Goal: Information Seeking & Learning: Learn about a topic

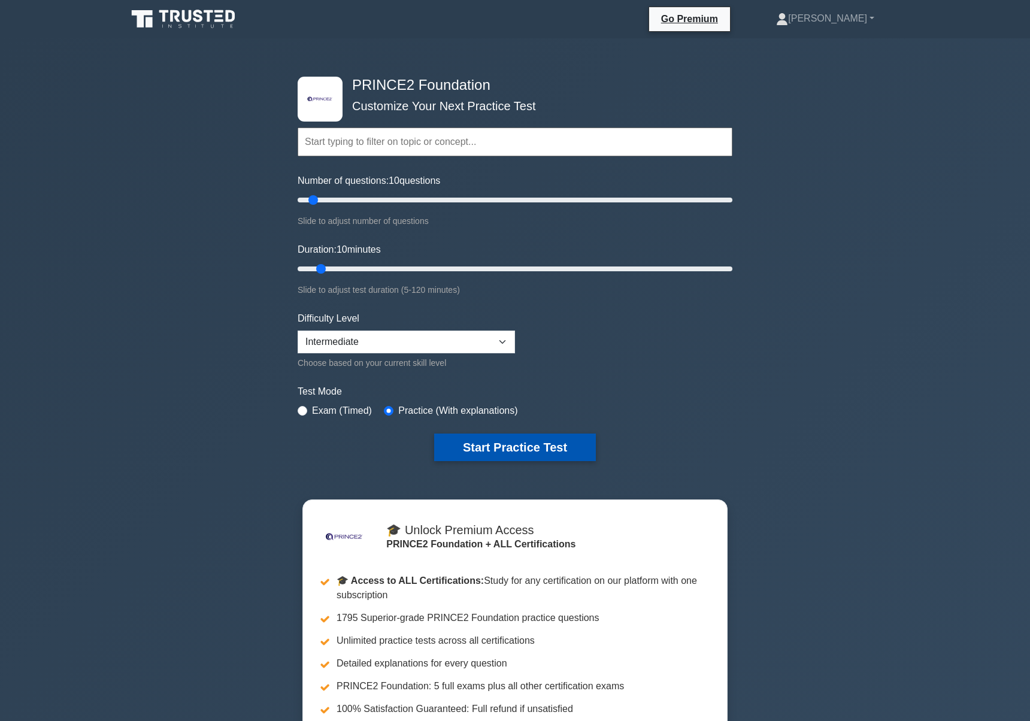
click at [470, 443] on button "Start Practice Test" at bounding box center [515, 448] width 162 height 28
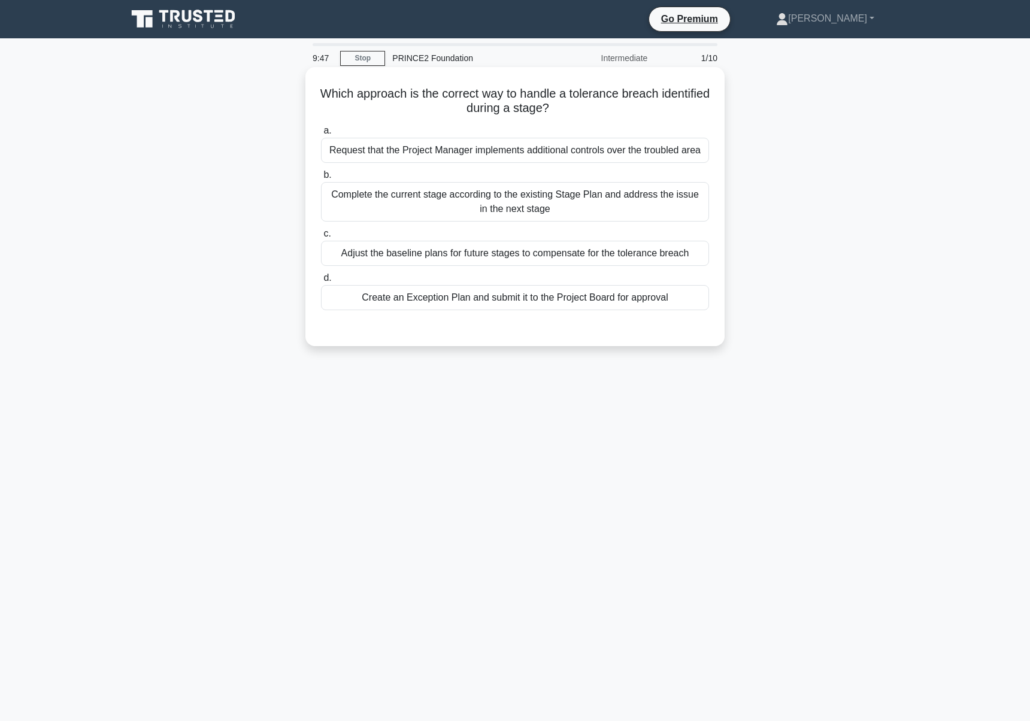
click at [544, 299] on div "Create an Exception Plan and submit it to the Project Board for approval" at bounding box center [515, 297] width 388 height 25
click at [321, 282] on input "d. Create an Exception Plan and submit it to the Project Board for approval" at bounding box center [321, 278] width 0 height 8
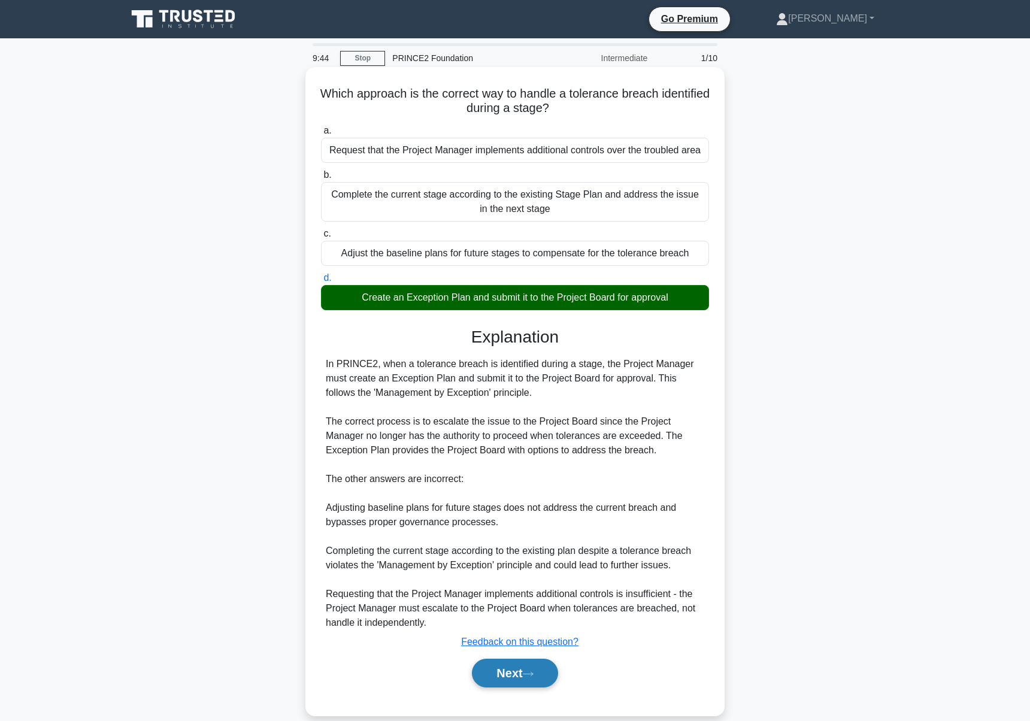
click at [541, 668] on button "Next" at bounding box center [515, 673] width 86 height 29
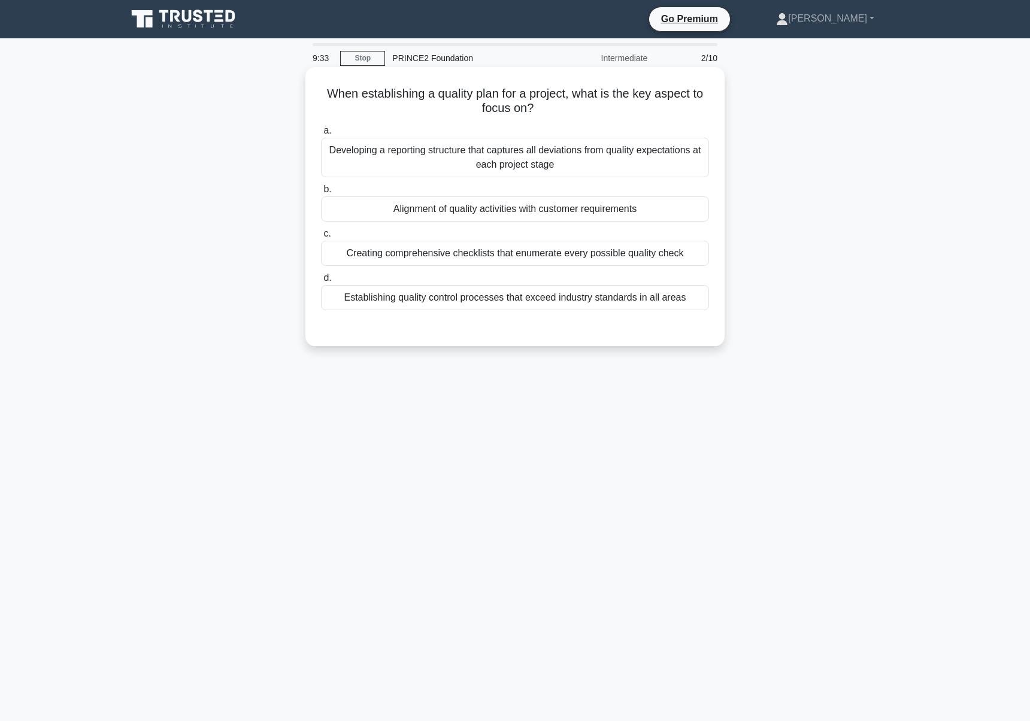
click at [665, 205] on div "Alignment of quality activities with customer requirements" at bounding box center [515, 208] width 388 height 25
click at [321, 193] on input "b. Alignment of quality activities with customer requirements" at bounding box center [321, 190] width 0 height 8
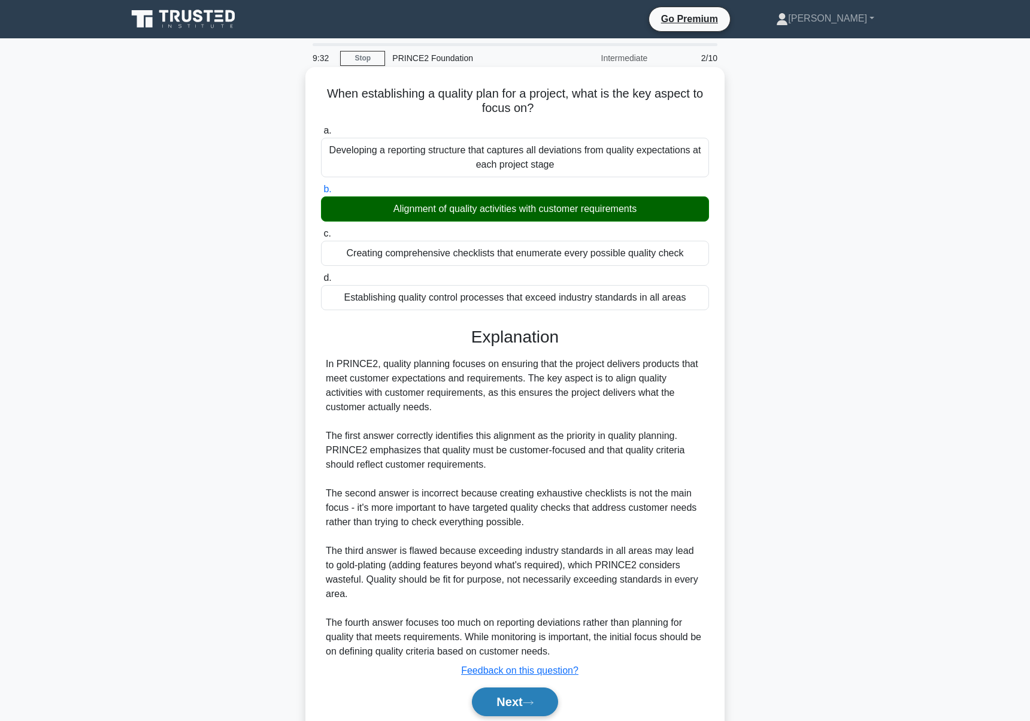
click at [519, 701] on button "Next" at bounding box center [515, 702] width 86 height 29
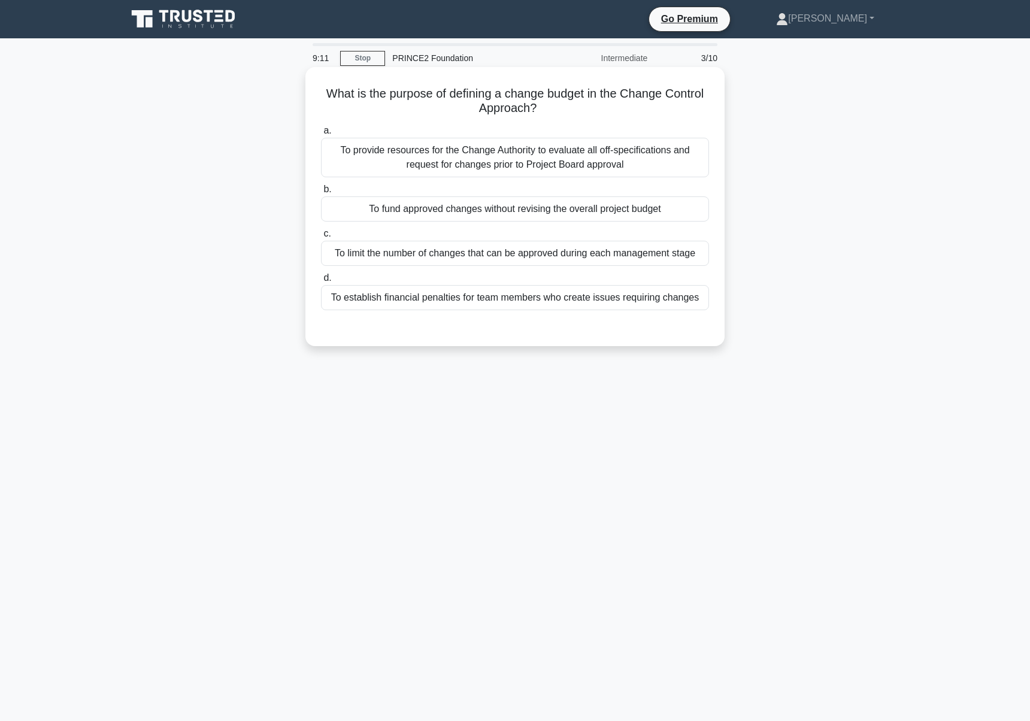
click at [668, 204] on div "To fund approved changes without revising the overall project budget" at bounding box center [515, 208] width 388 height 25
click at [321, 193] on input "b. To fund approved changes without revising the overall project budget" at bounding box center [321, 190] width 0 height 8
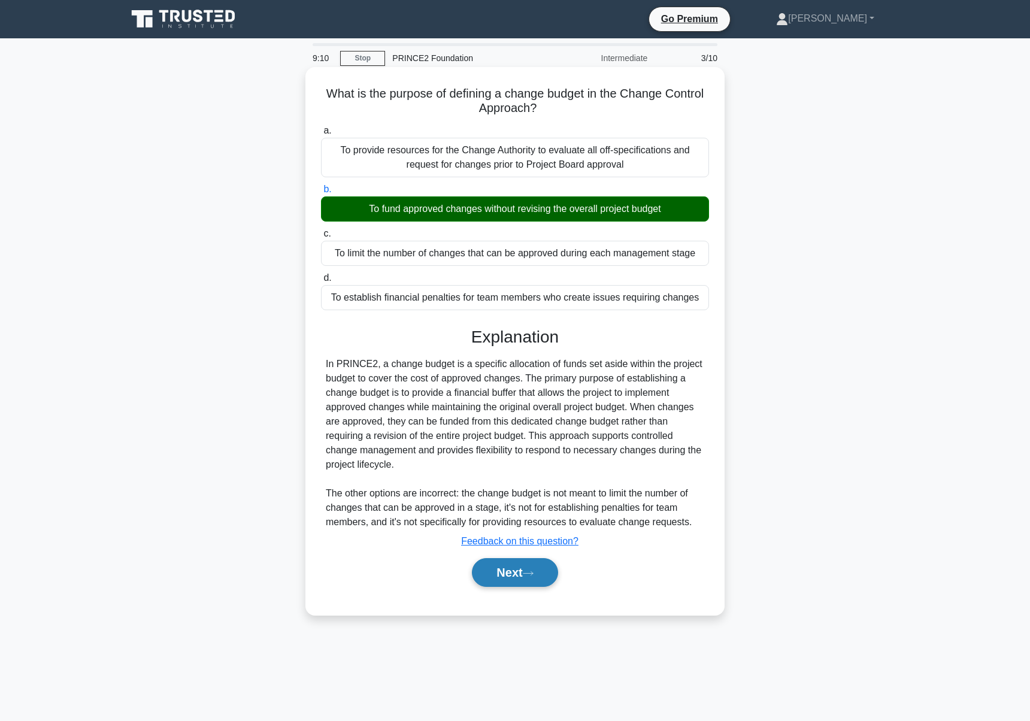
click at [522, 580] on button "Next" at bounding box center [515, 572] width 86 height 29
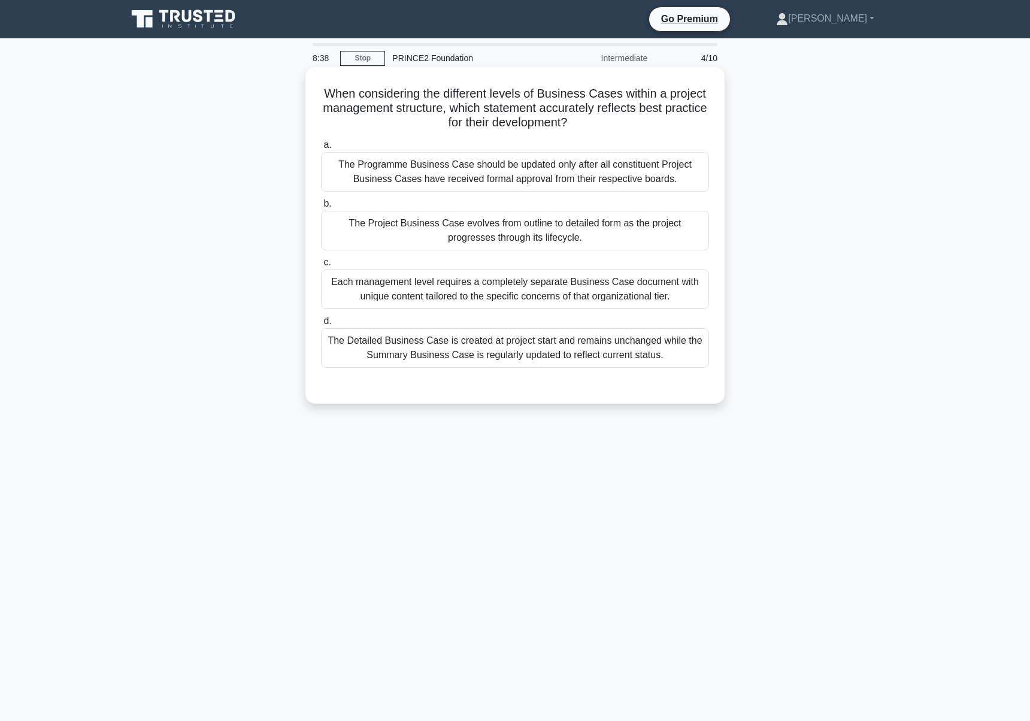
click at [458, 359] on div "The Detailed Business Case is created at project start and remains unchanged wh…" at bounding box center [515, 348] width 388 height 40
click at [321, 325] on input "d. The Detailed Business Case is created at project start and remains unchanged…" at bounding box center [321, 321] width 0 height 8
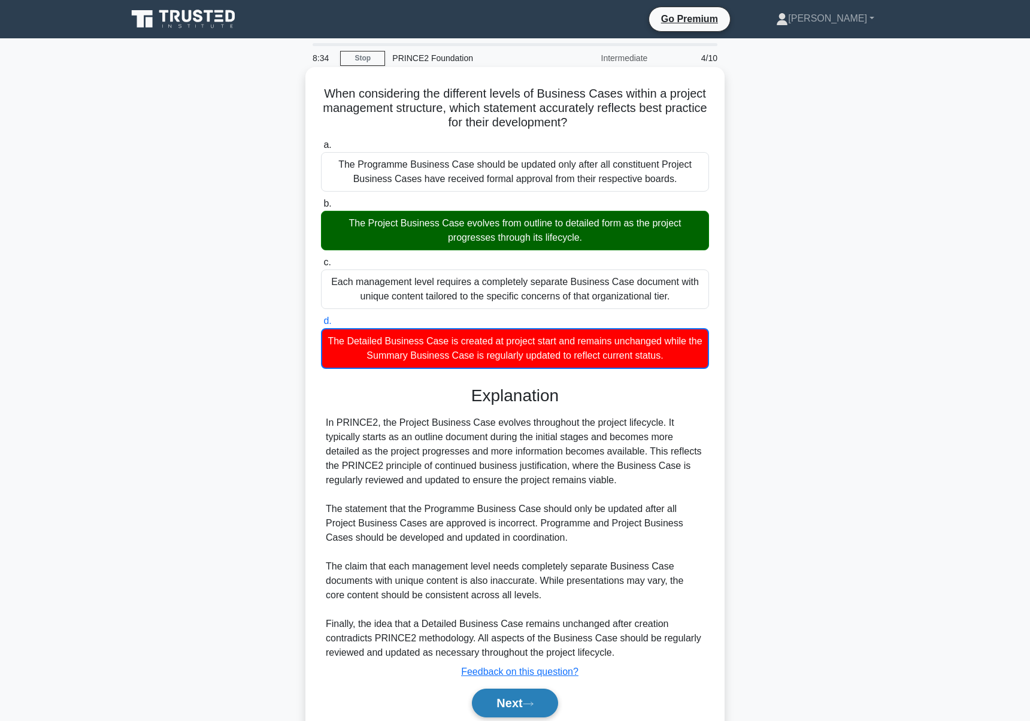
click at [546, 706] on button "Next" at bounding box center [515, 703] width 86 height 29
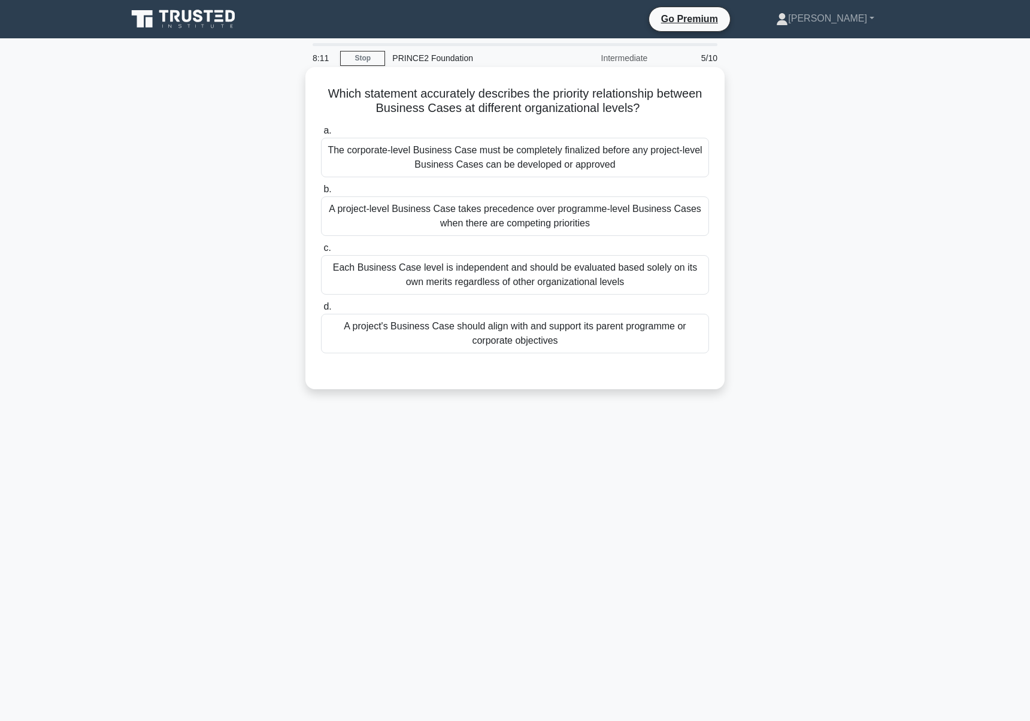
click at [639, 162] on div "The corporate-level Business Case must be completely finalized before any proje…" at bounding box center [515, 158] width 388 height 40
click at [321, 135] on input "a. The corporate-level Business Case must be completely finalized before any pr…" at bounding box center [321, 131] width 0 height 8
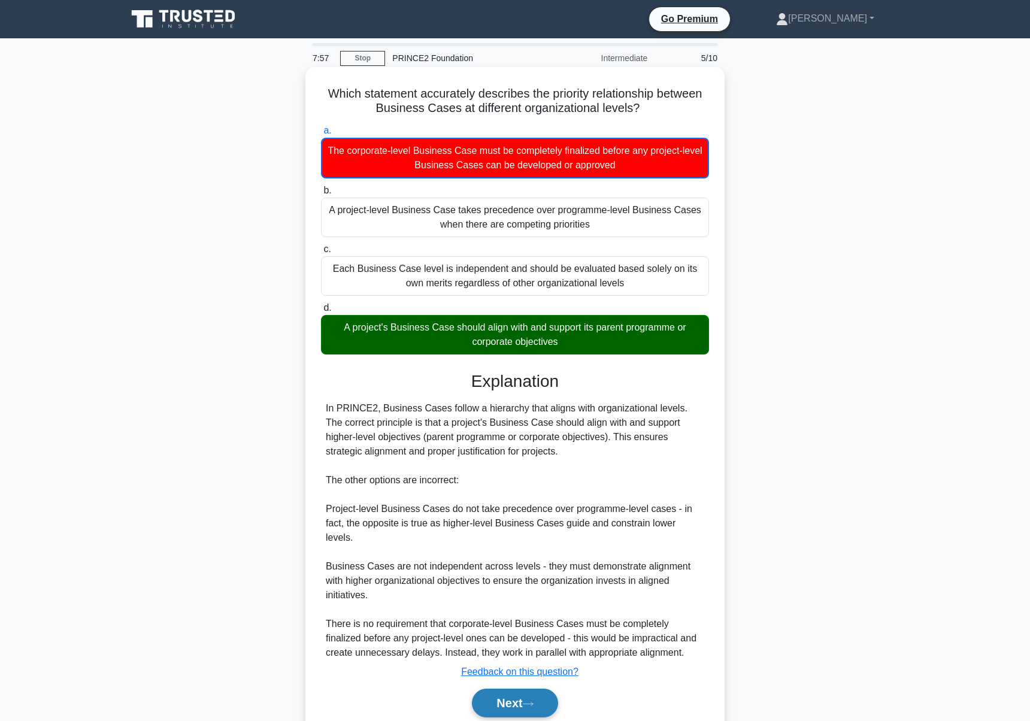
click at [500, 695] on button "Next" at bounding box center [515, 703] width 86 height 29
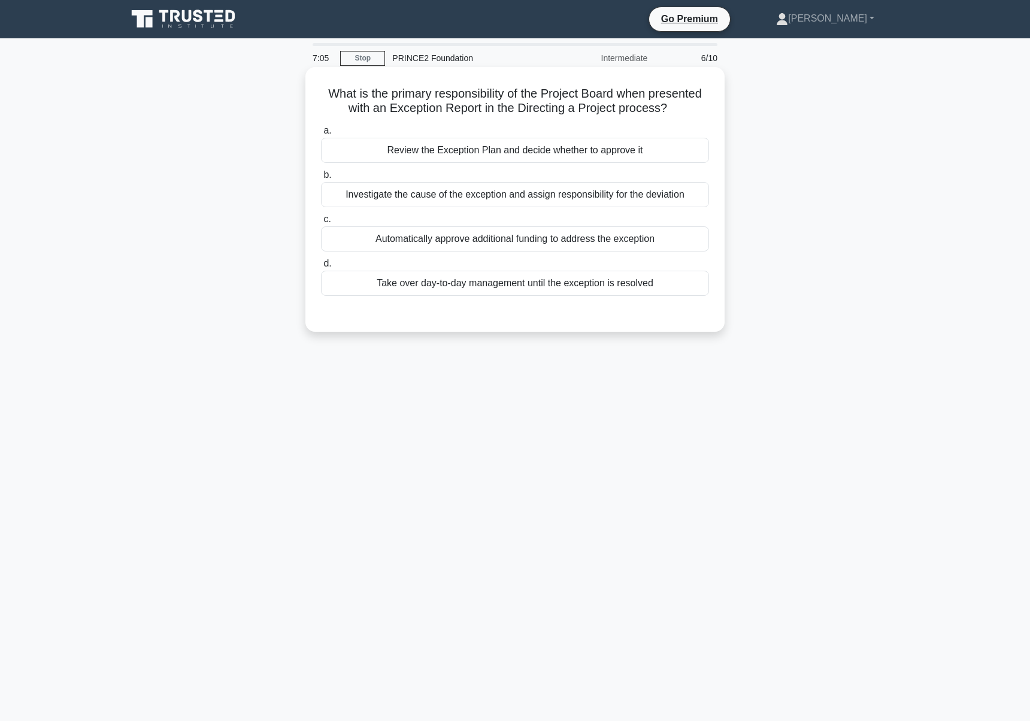
click at [528, 154] on div "Review the Exception Plan and decide whether to approve it" at bounding box center [515, 150] width 388 height 25
click at [321, 135] on input "a. Review the Exception Plan and decide whether to approve it" at bounding box center [321, 131] width 0 height 8
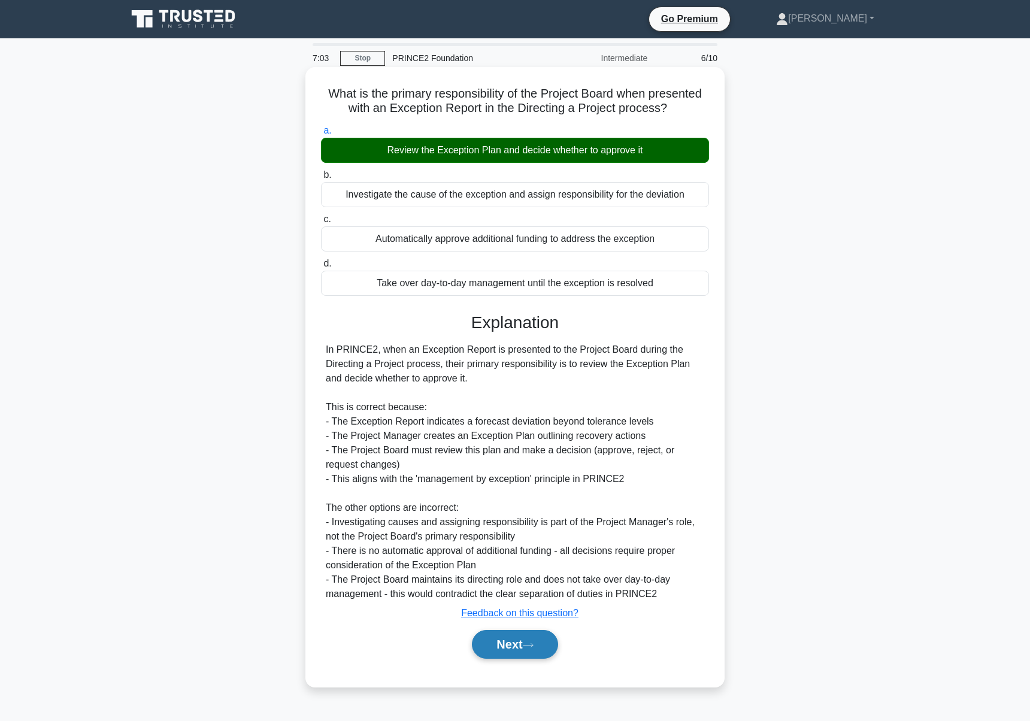
click at [512, 649] on button "Next" at bounding box center [515, 644] width 86 height 29
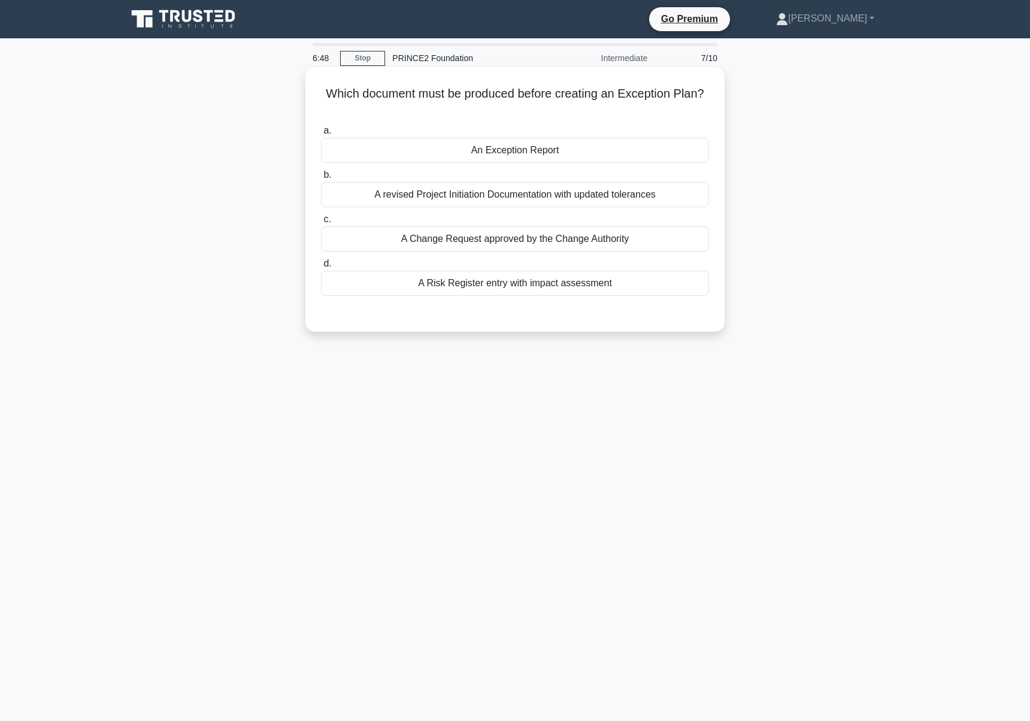
click at [655, 201] on div "A revised Project Initiation Documentation with updated tolerances" at bounding box center [515, 194] width 388 height 25
click at [321, 179] on input "b. A revised Project Initiation Documentation with updated tolerances" at bounding box center [321, 175] width 0 height 8
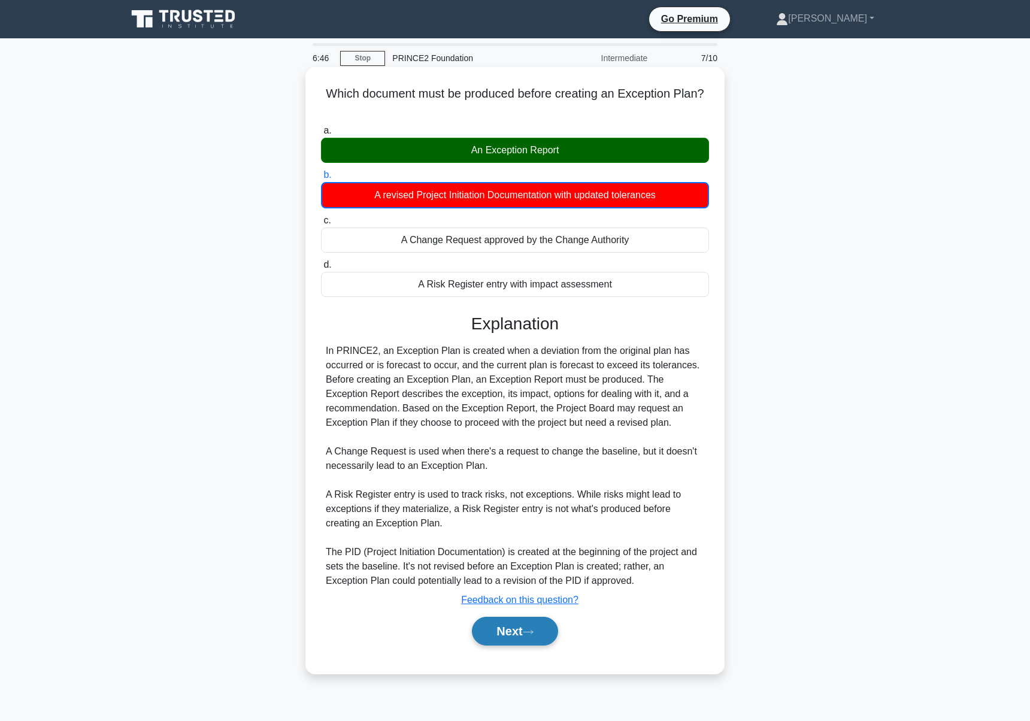
click at [501, 634] on button "Next" at bounding box center [515, 631] width 86 height 29
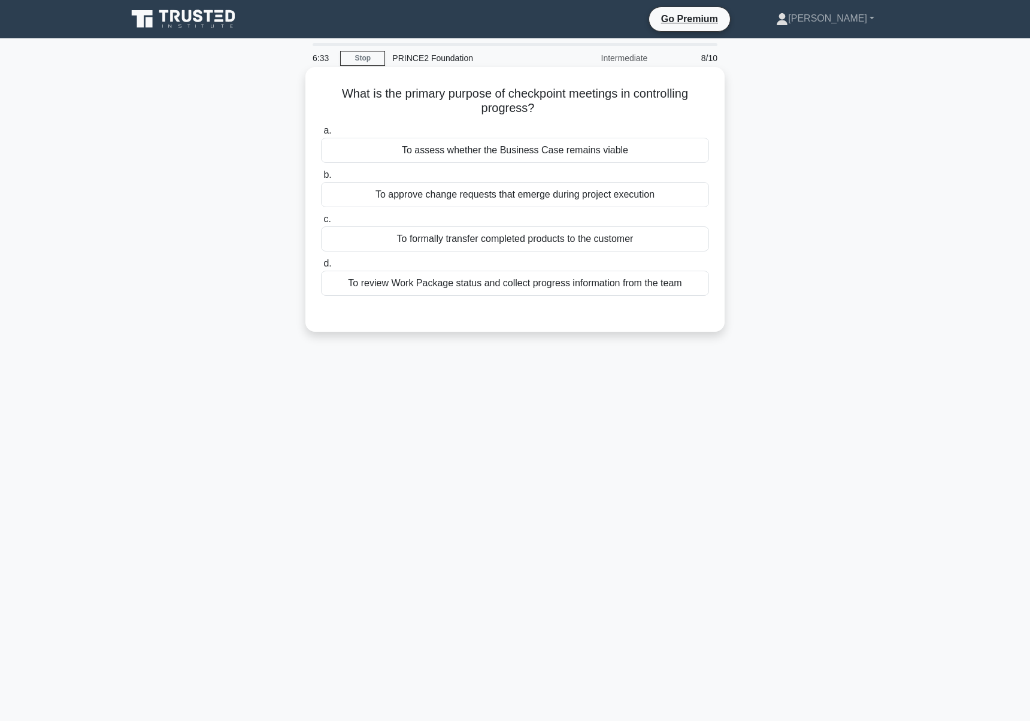
click at [656, 155] on div "To assess whether the Business Case remains viable" at bounding box center [515, 150] width 388 height 25
click at [321, 135] on input "a. To assess whether the Business Case remains viable" at bounding box center [321, 131] width 0 height 8
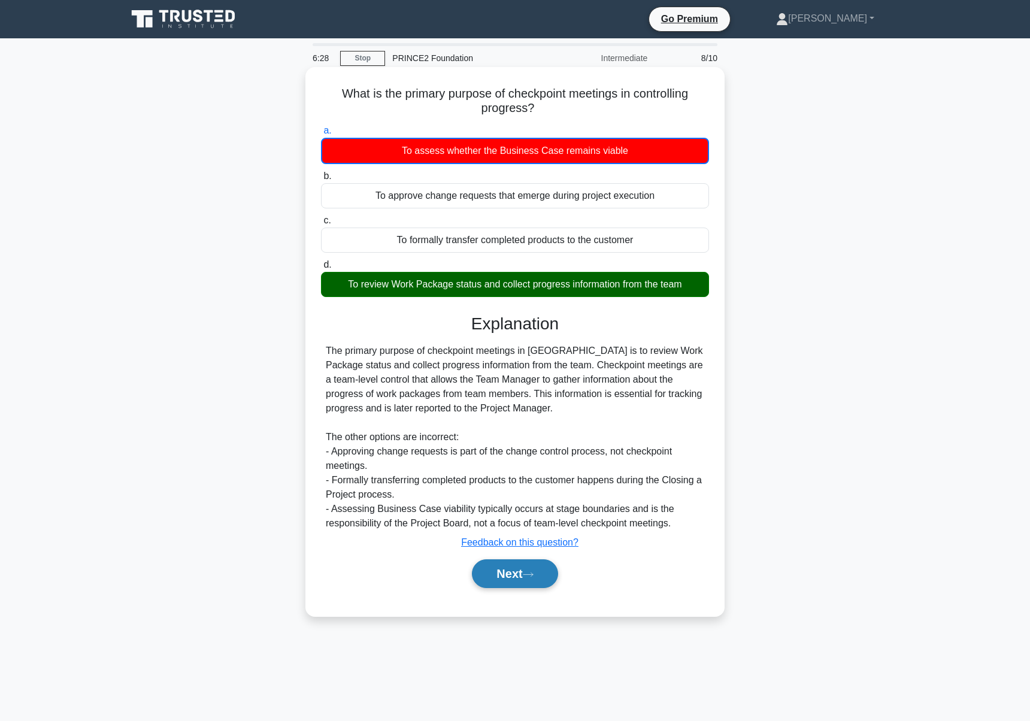
click at [501, 579] on button "Next" at bounding box center [515, 573] width 86 height 29
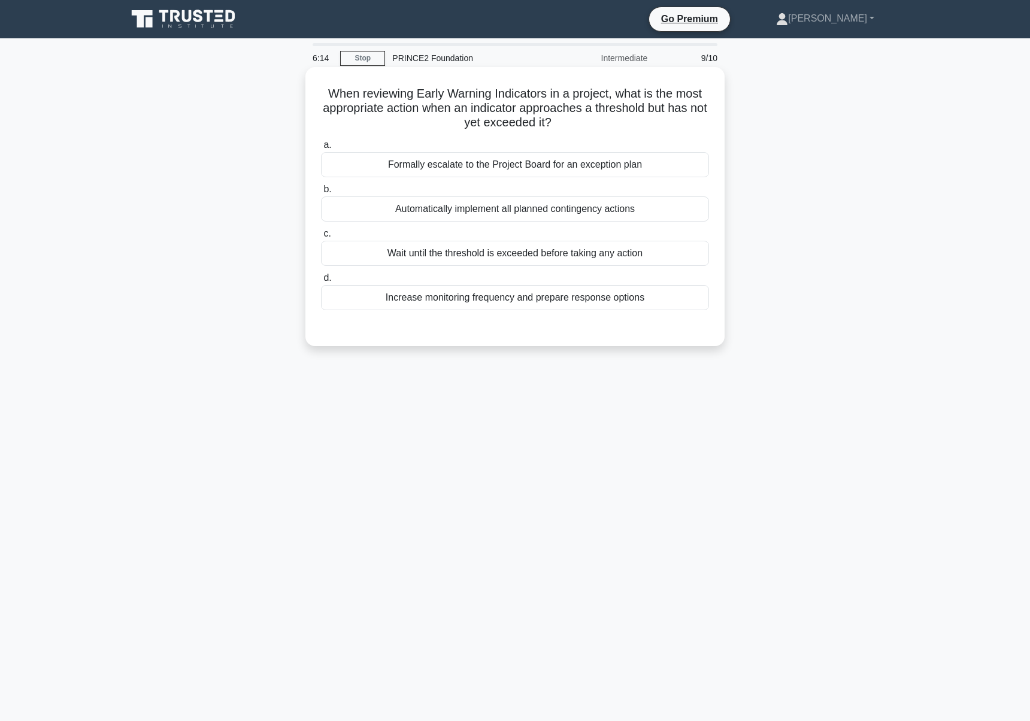
click at [510, 303] on div "Increase monitoring frequency and prepare response options" at bounding box center [515, 297] width 388 height 25
click at [321, 282] on input "d. Increase monitoring frequency and prepare response options" at bounding box center [321, 278] width 0 height 8
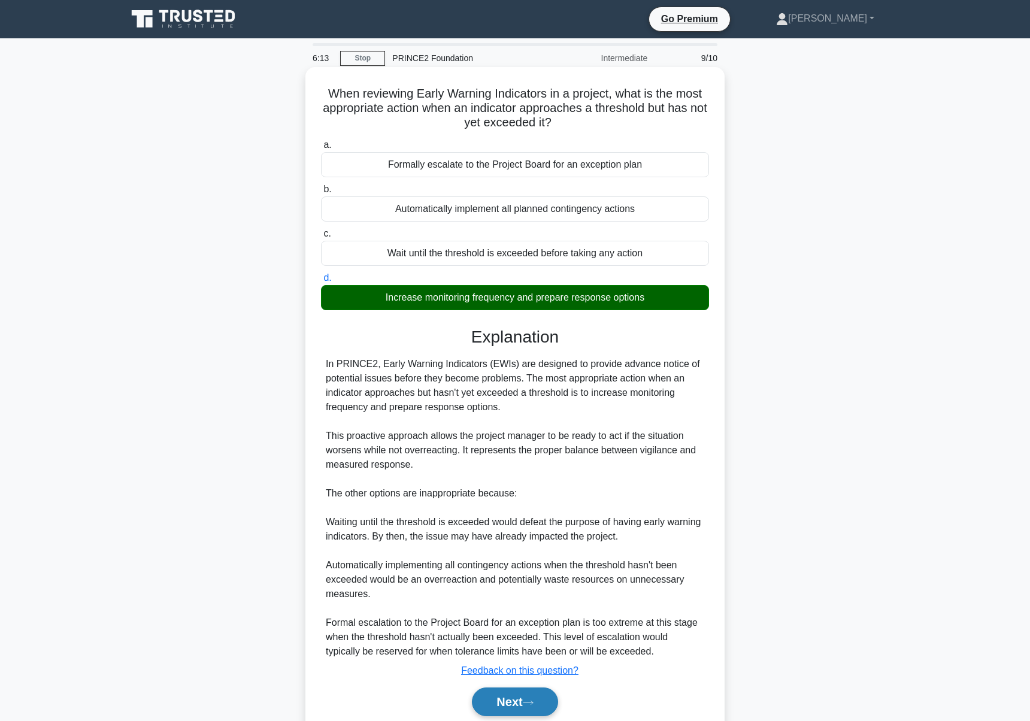
click at [522, 700] on button "Next" at bounding box center [515, 702] width 86 height 29
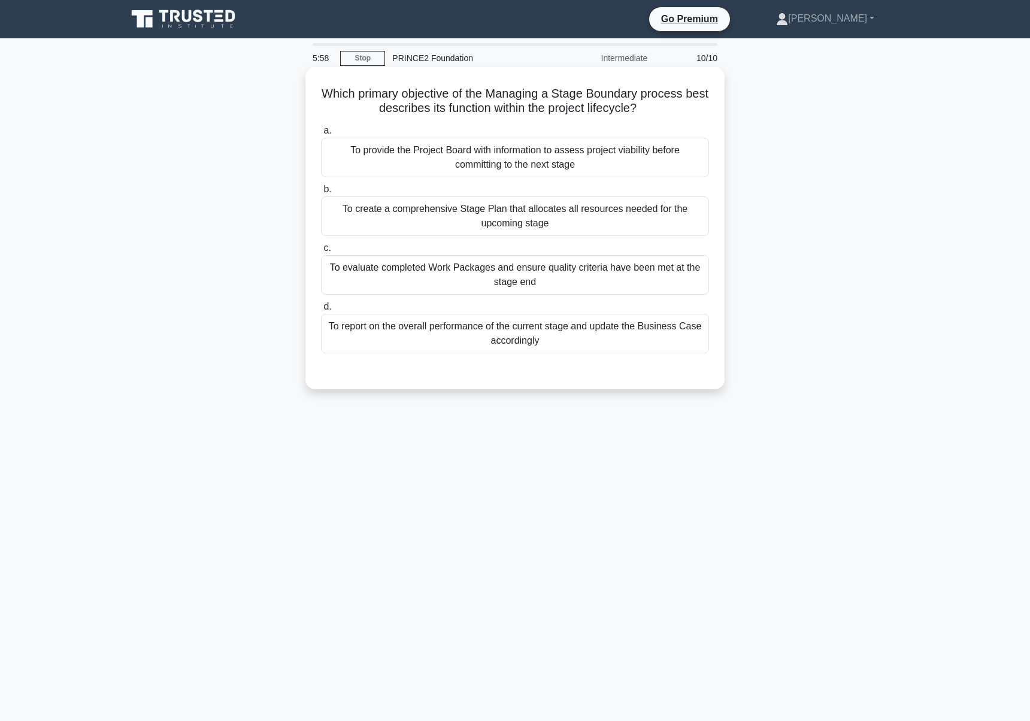
click at [585, 295] on div "To evaluate completed Work Packages and ensure quality criteria have been met a…" at bounding box center [515, 275] width 388 height 40
click at [321, 252] on input "c. To evaluate completed Work Packages and ensure quality criteria have been me…" at bounding box center [321, 248] width 0 height 8
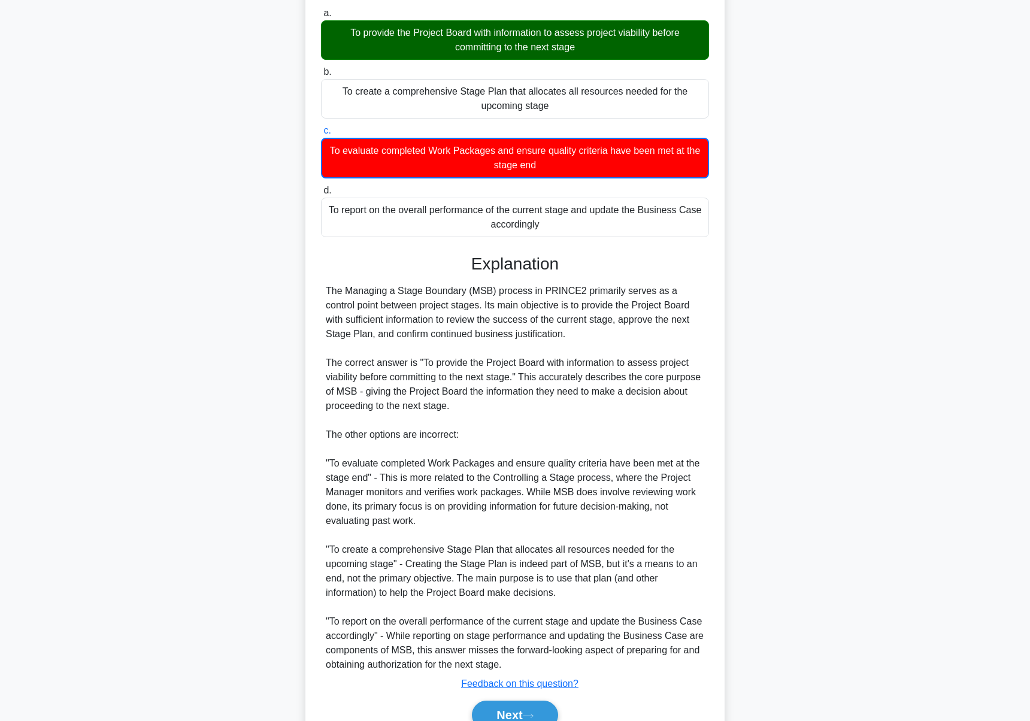
scroll to position [177, 0]
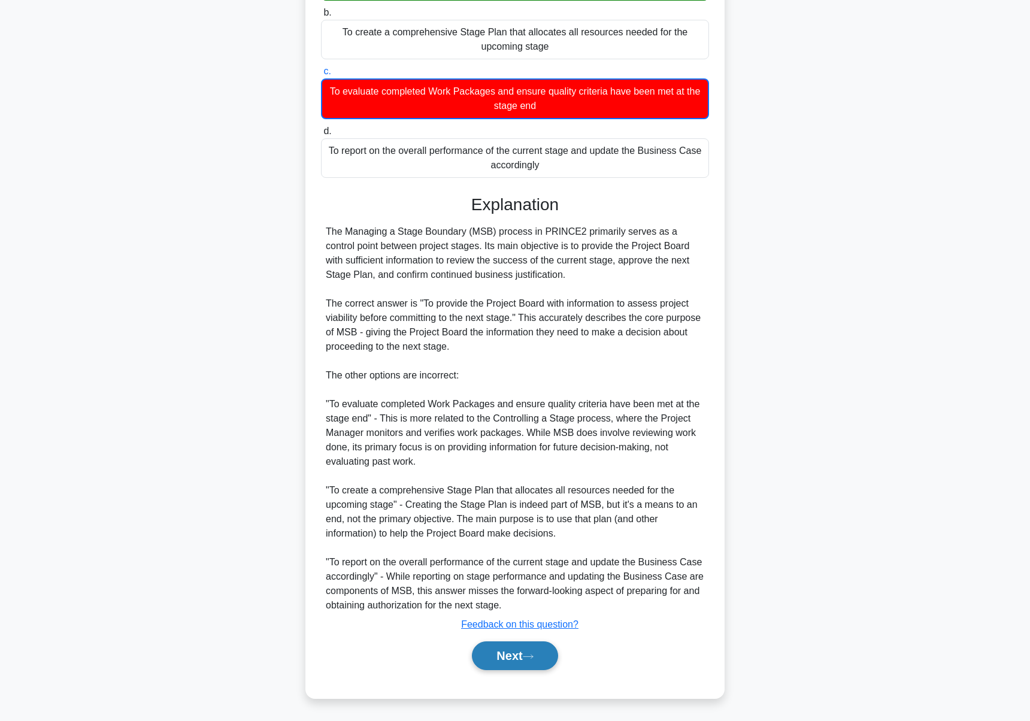
click at [526, 667] on button "Next" at bounding box center [515, 656] width 86 height 29
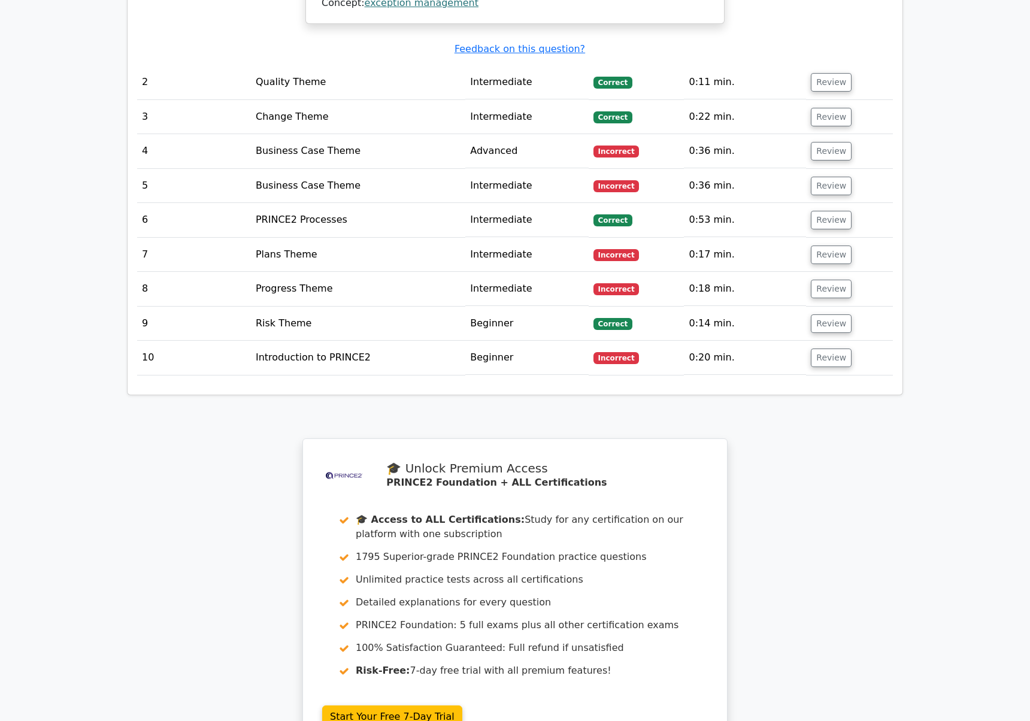
scroll to position [1702, 0]
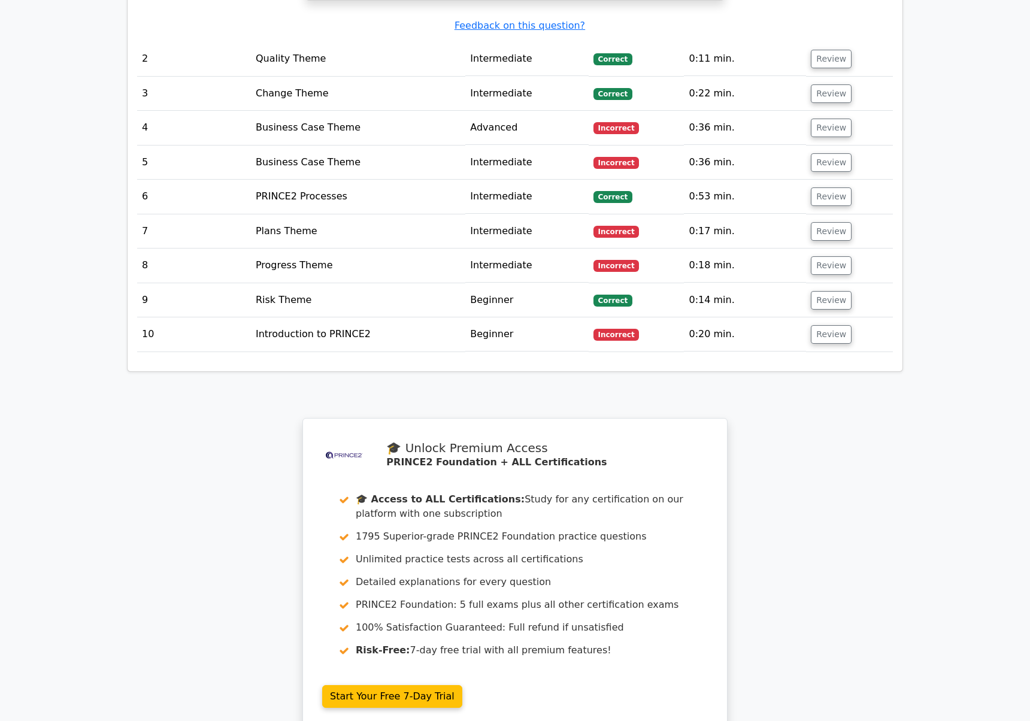
click at [153, 111] on td "4" at bounding box center [194, 128] width 114 height 34
click at [831, 119] on button "Review" at bounding box center [831, 128] width 41 height 19
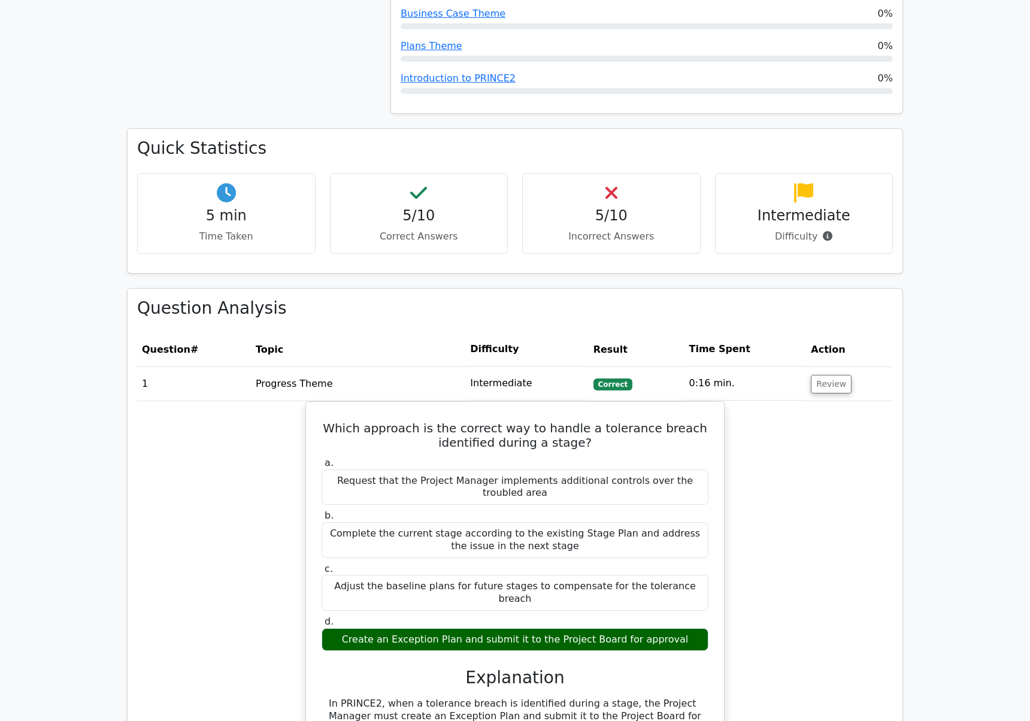
scroll to position [359, 0]
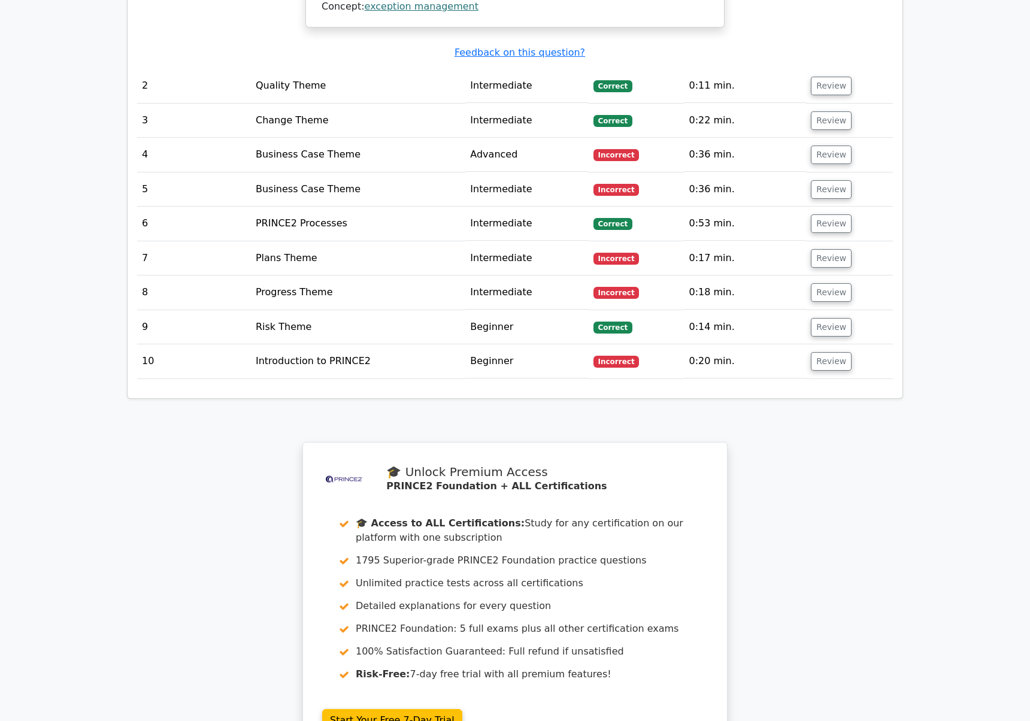
scroll to position [1920, 0]
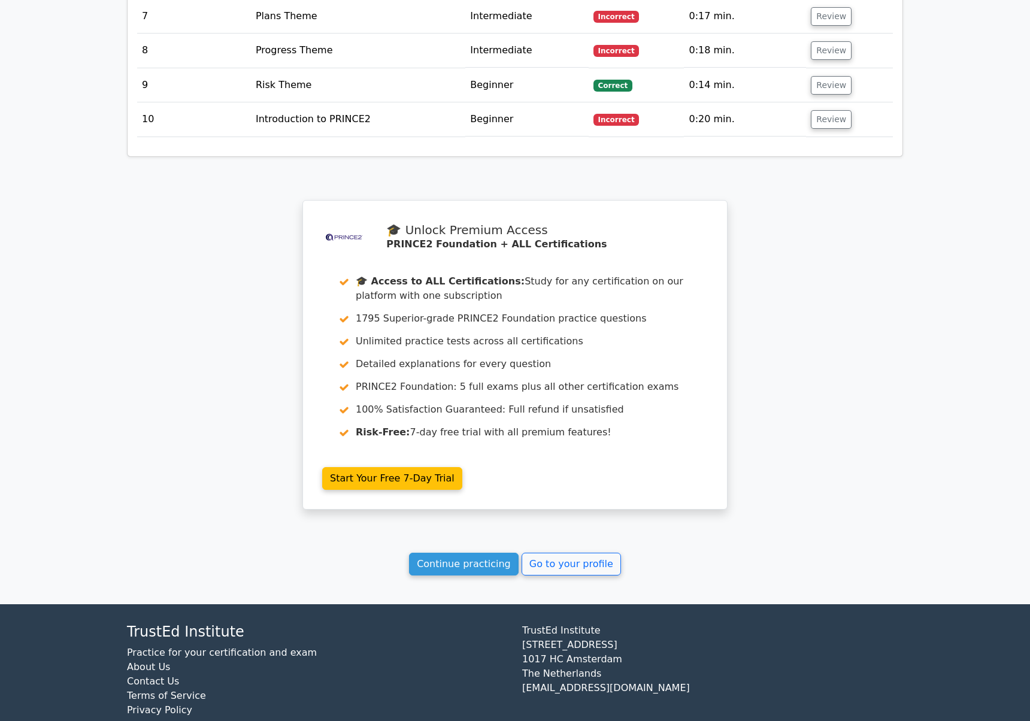
click at [459, 553] on link "Continue practicing" at bounding box center [464, 564] width 110 height 23
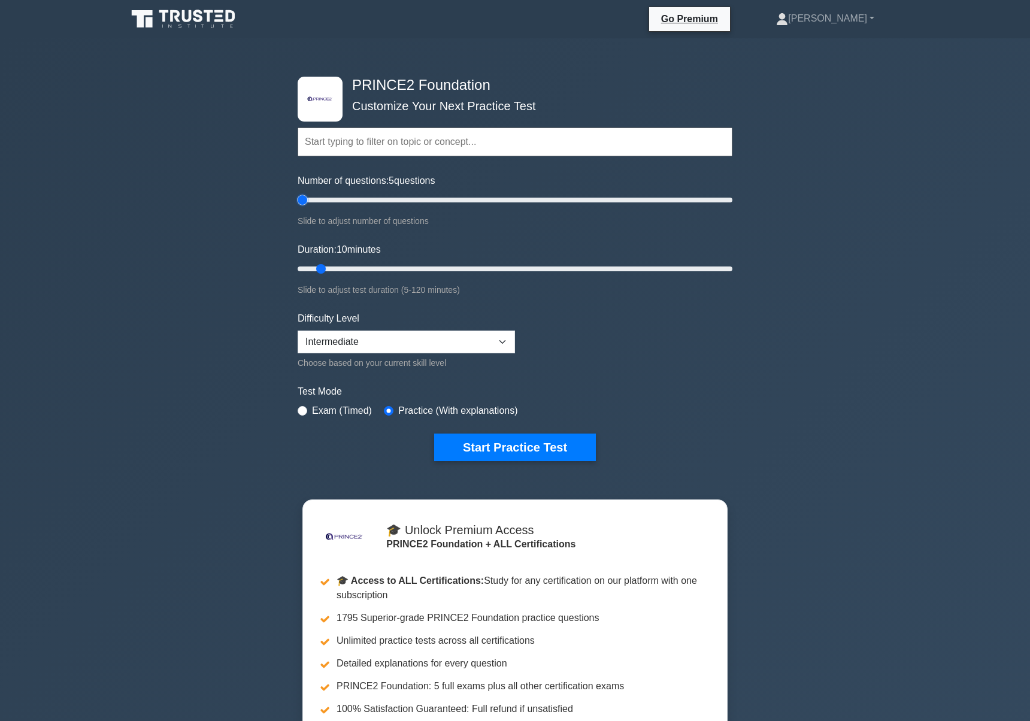
drag, startPoint x: 308, startPoint y: 201, endPoint x: 249, endPoint y: 196, distance: 59.5
type input "5"
click at [298, 196] on input "Number of questions: 5 questions" at bounding box center [515, 200] width 435 height 14
drag, startPoint x: 318, startPoint y: 267, endPoint x: 258, endPoint y: 267, distance: 60.5
type input "5"
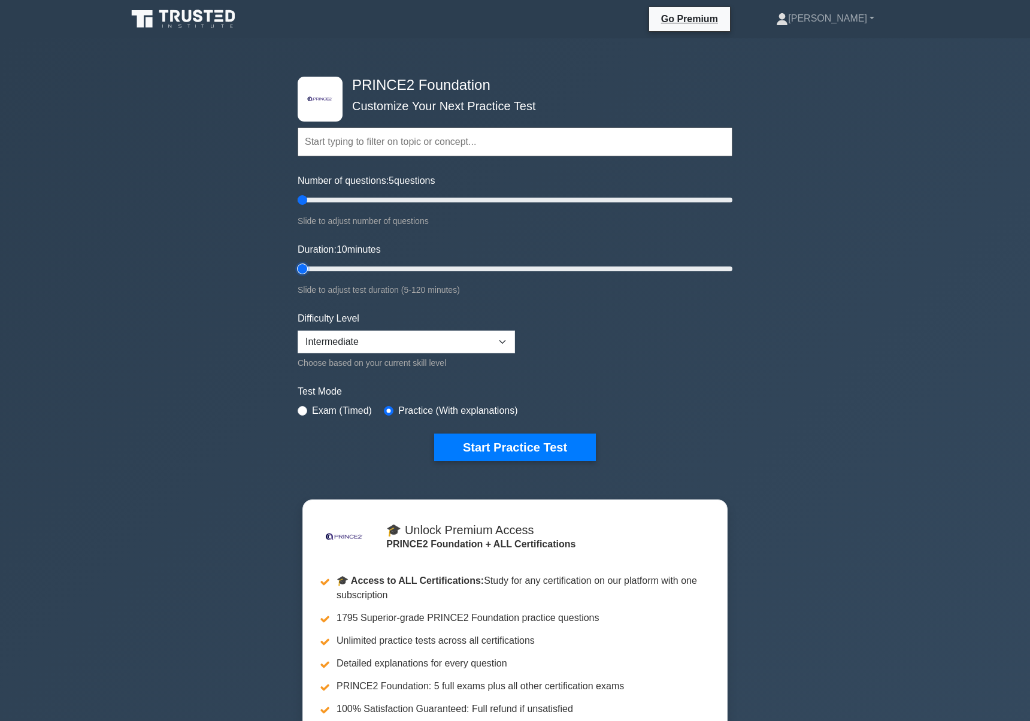
click at [298, 267] on input "Duration: 10 minutes" at bounding box center [515, 269] width 435 height 14
click at [467, 434] on button "Start Practice Test" at bounding box center [515, 448] width 162 height 28
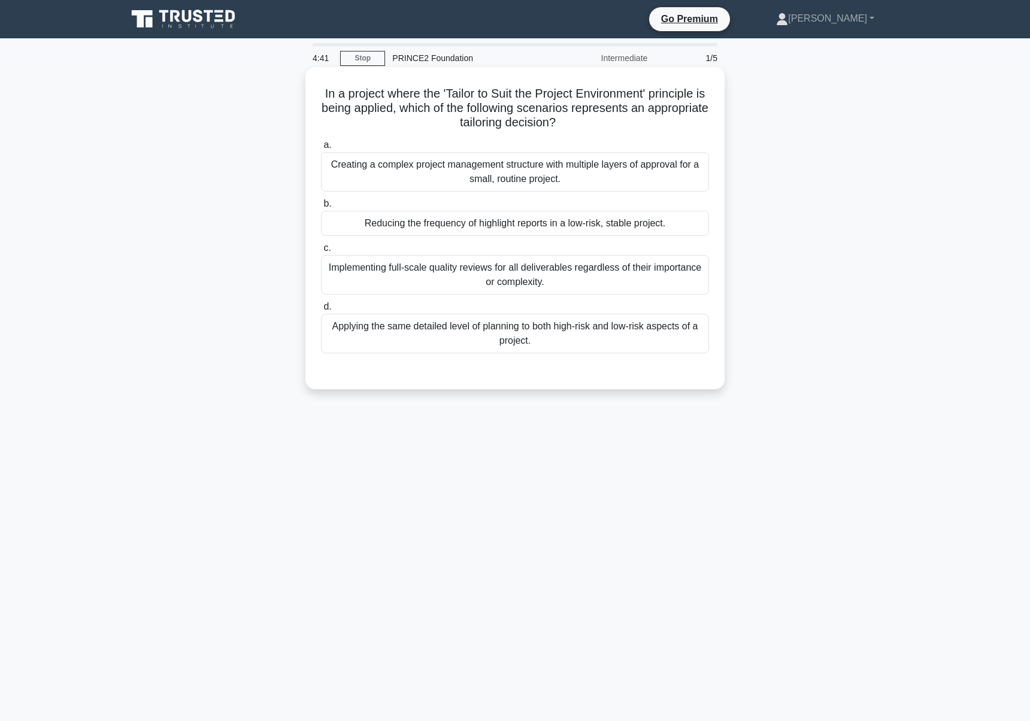
click at [550, 181] on div "Creating a complex project management structure with multiple layers of approva…" at bounding box center [515, 172] width 388 height 40
click at [321, 149] on input "a. Creating a complex project management structure with multiple layers of appr…" at bounding box center [321, 145] width 0 height 8
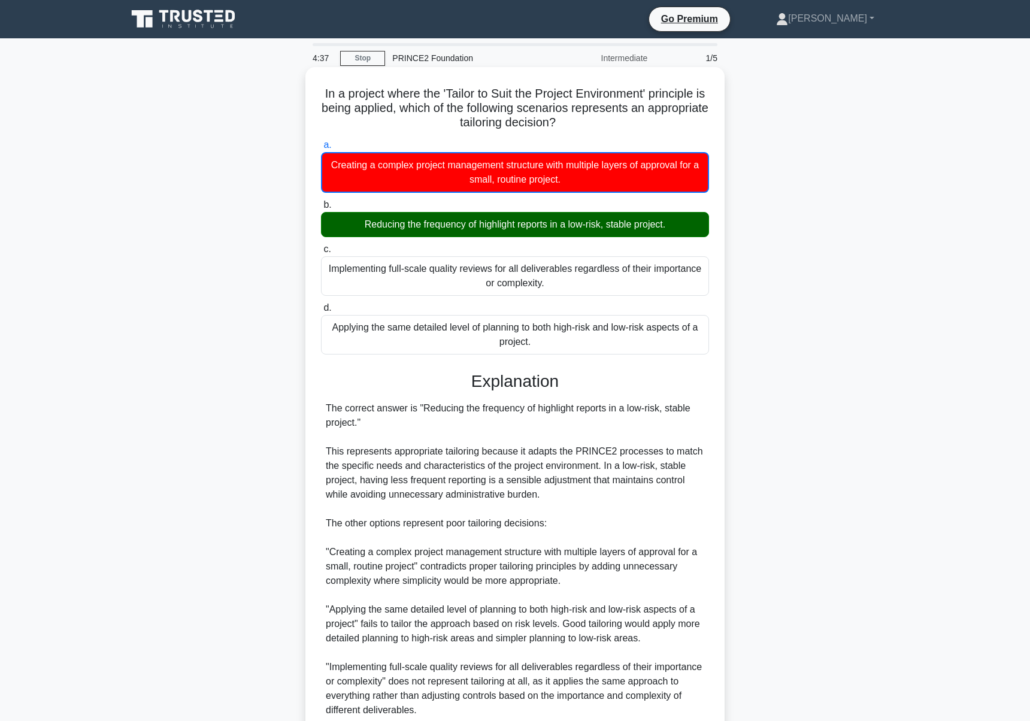
scroll to position [105, 0]
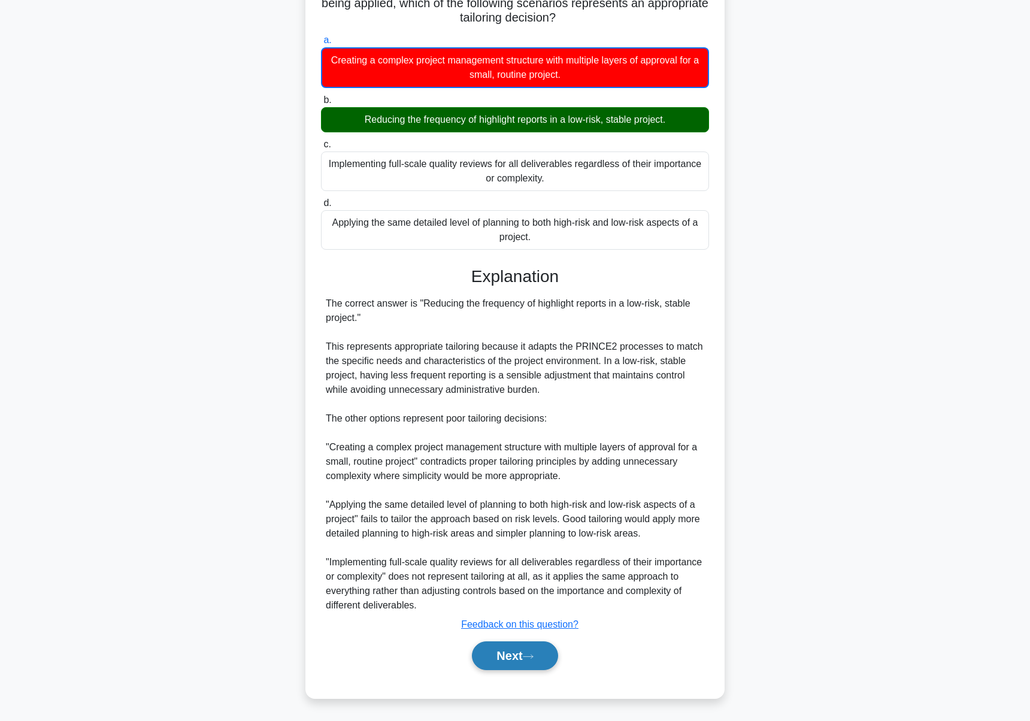
click at [488, 655] on button "Next" at bounding box center [515, 656] width 86 height 29
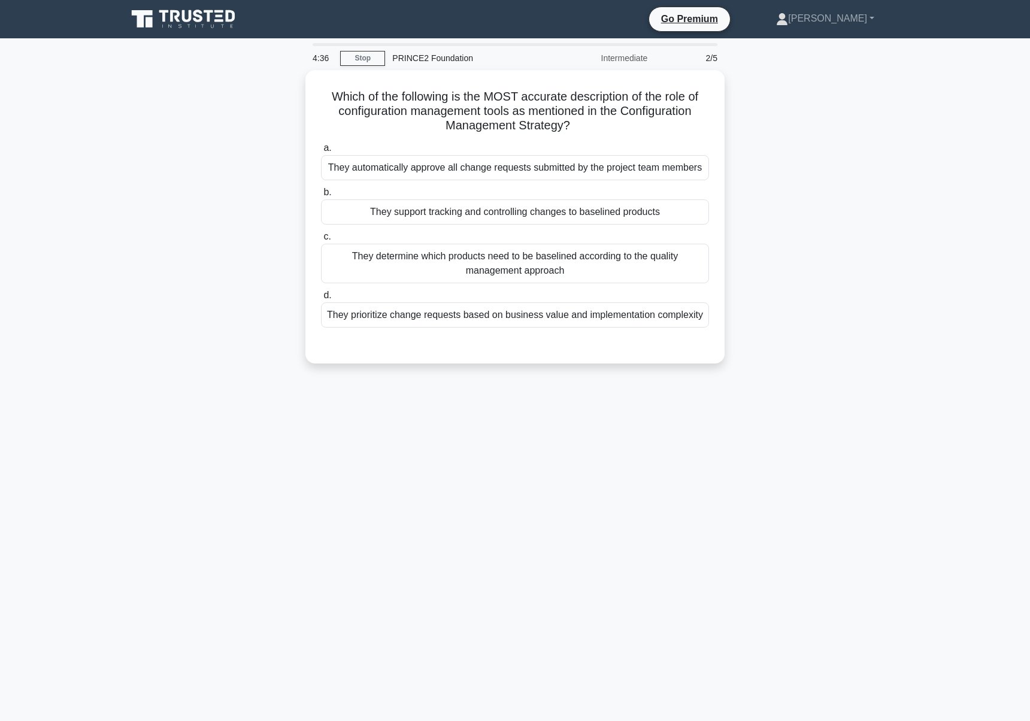
scroll to position [0, 0]
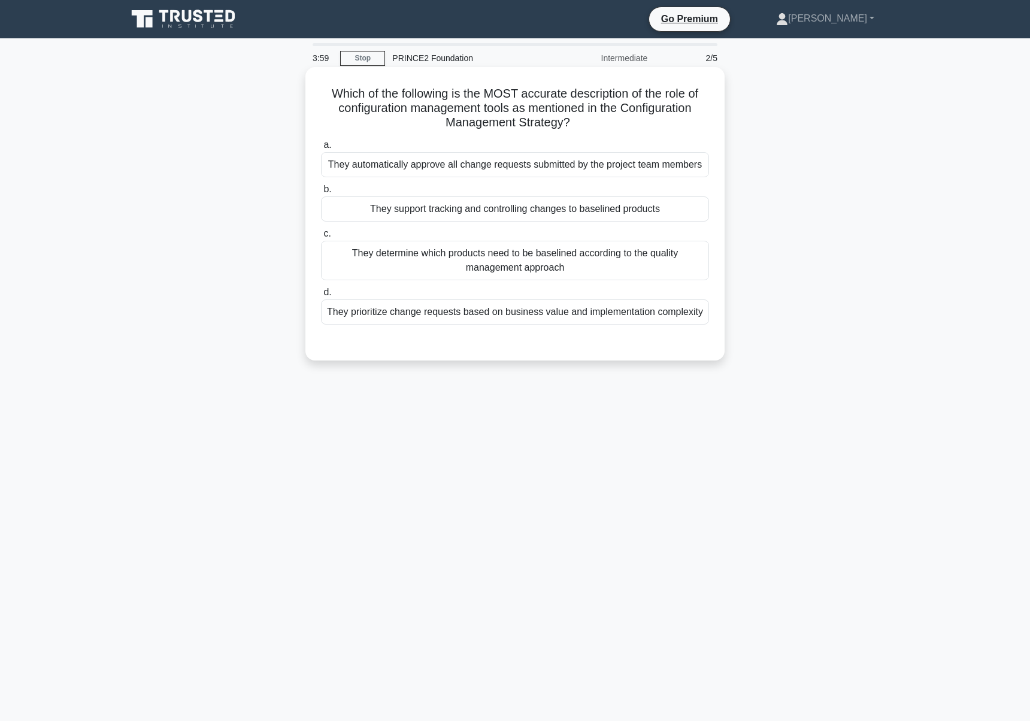
click at [562, 205] on div "They support tracking and controlling changes to baselined products" at bounding box center [515, 208] width 388 height 25
click at [321, 193] on input "b. They support tracking and controlling changes to baselined products" at bounding box center [321, 190] width 0 height 8
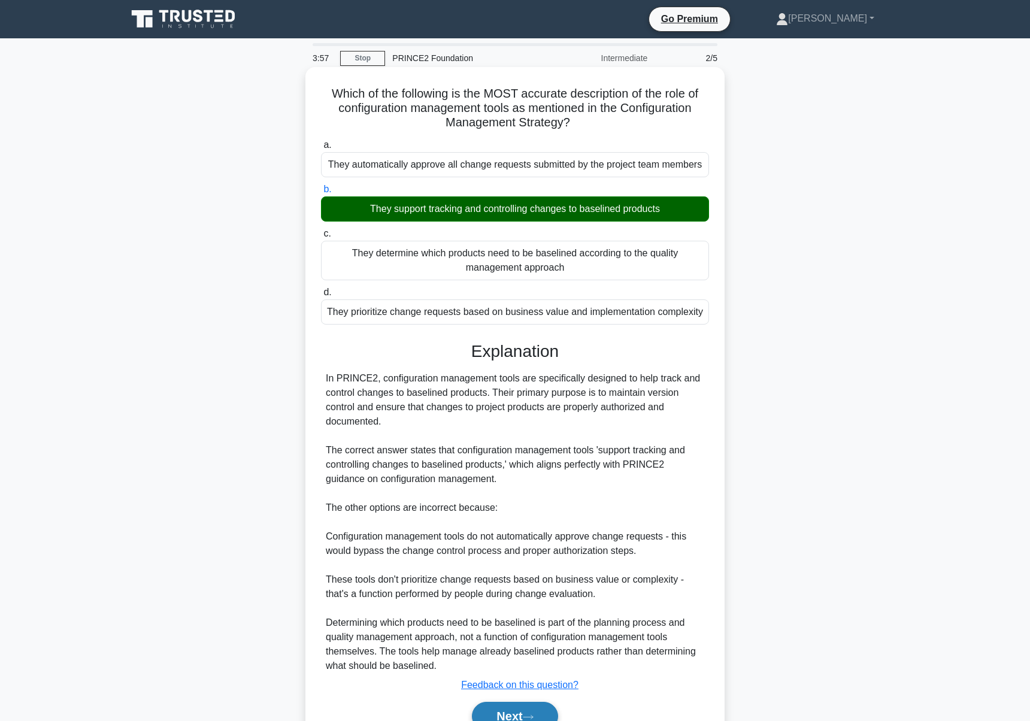
click at [522, 707] on button "Next" at bounding box center [515, 716] width 86 height 29
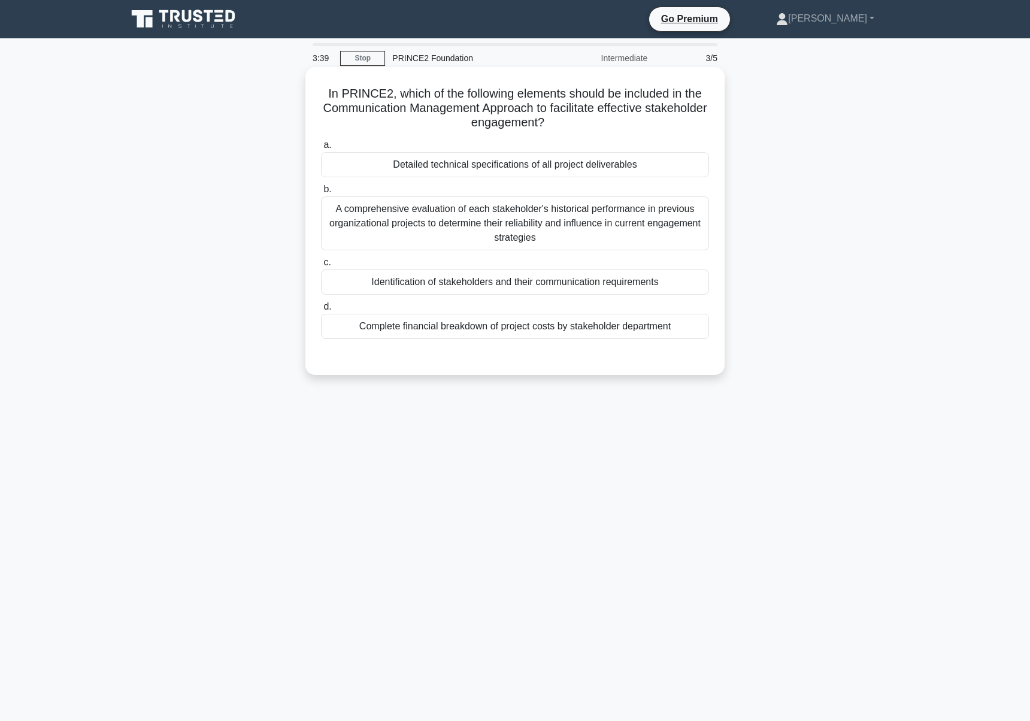
click at [659, 229] on div "A comprehensive evaluation of each stakeholder's historical performance in prev…" at bounding box center [515, 223] width 388 height 54
click at [321, 193] on input "b. A comprehensive evaluation of each stakeholder's historical performance in p…" at bounding box center [321, 190] width 0 height 8
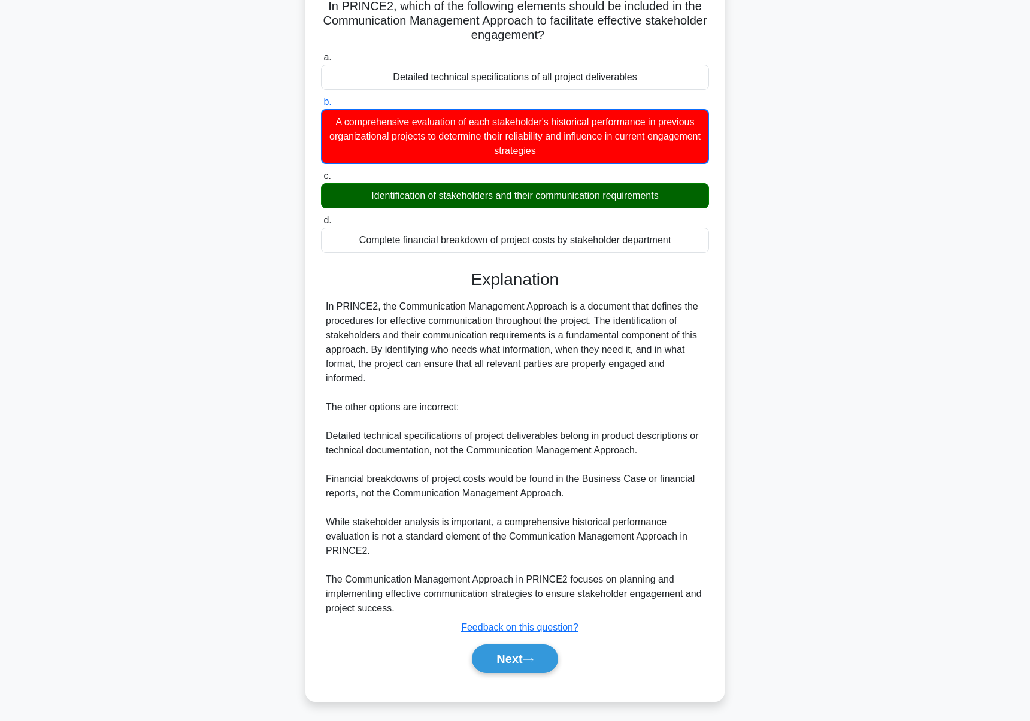
scroll to position [90, 0]
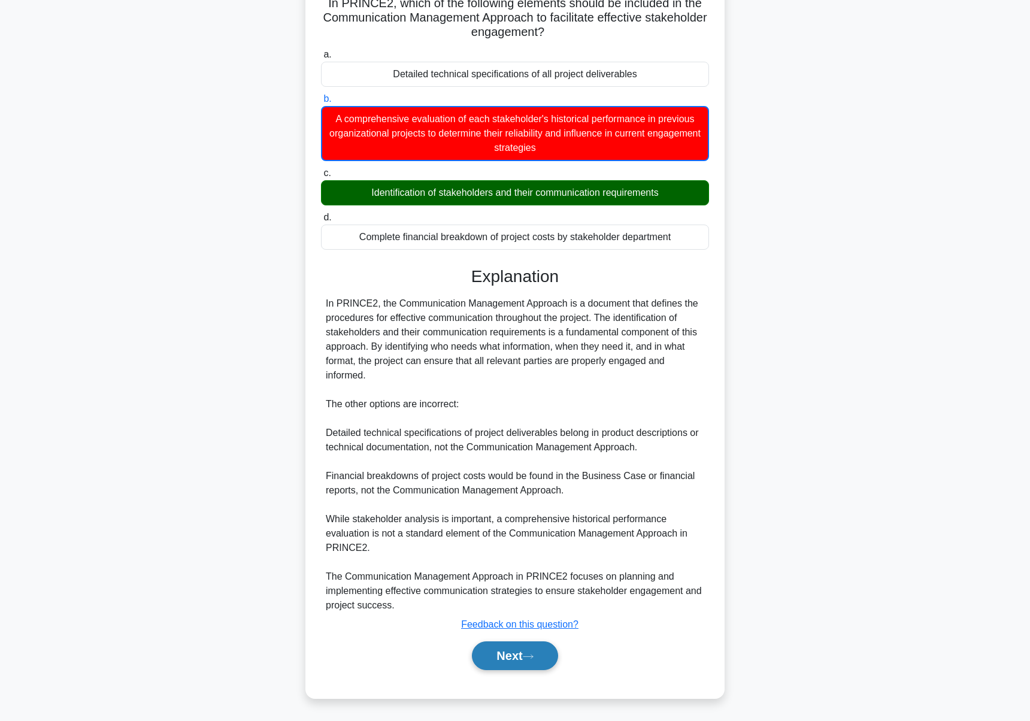
click at [511, 646] on button "Next" at bounding box center [515, 656] width 86 height 29
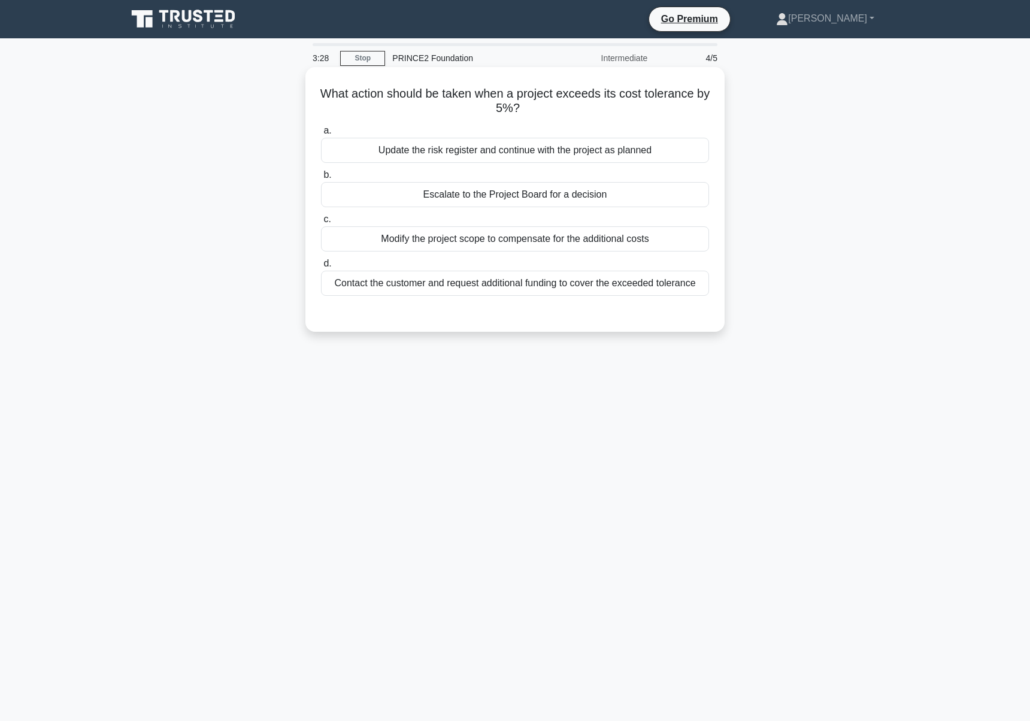
click at [554, 204] on div "Escalate to the Project Board for a decision" at bounding box center [515, 194] width 388 height 25
click at [321, 179] on input "b. Escalate to the Project Board for a decision" at bounding box center [321, 175] width 0 height 8
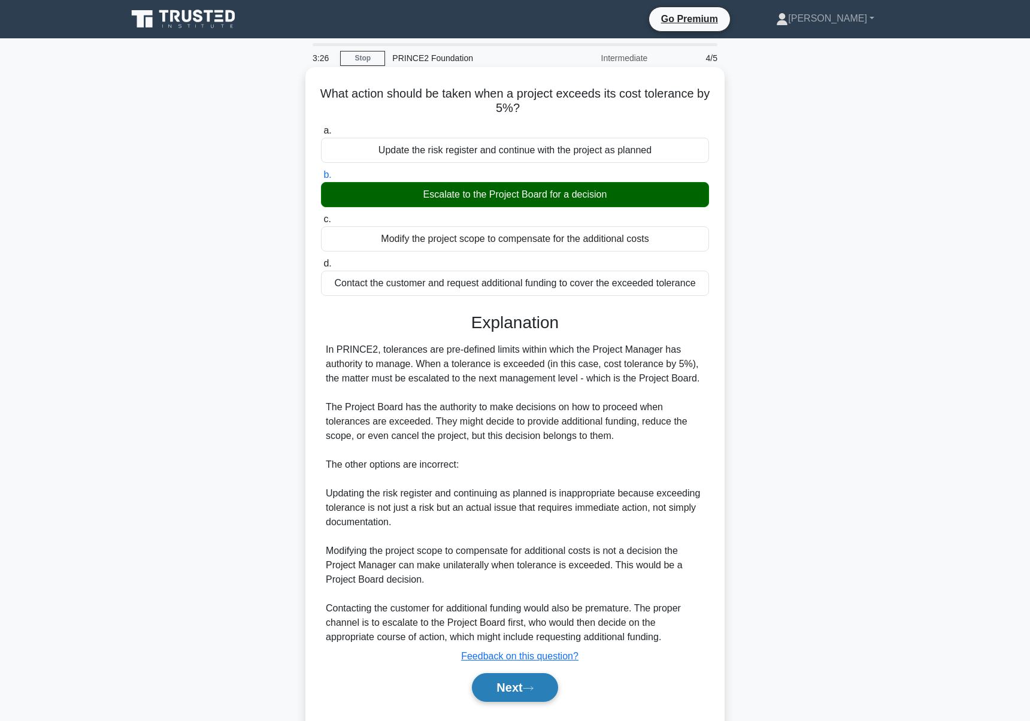
click at [489, 689] on button "Next" at bounding box center [515, 687] width 86 height 29
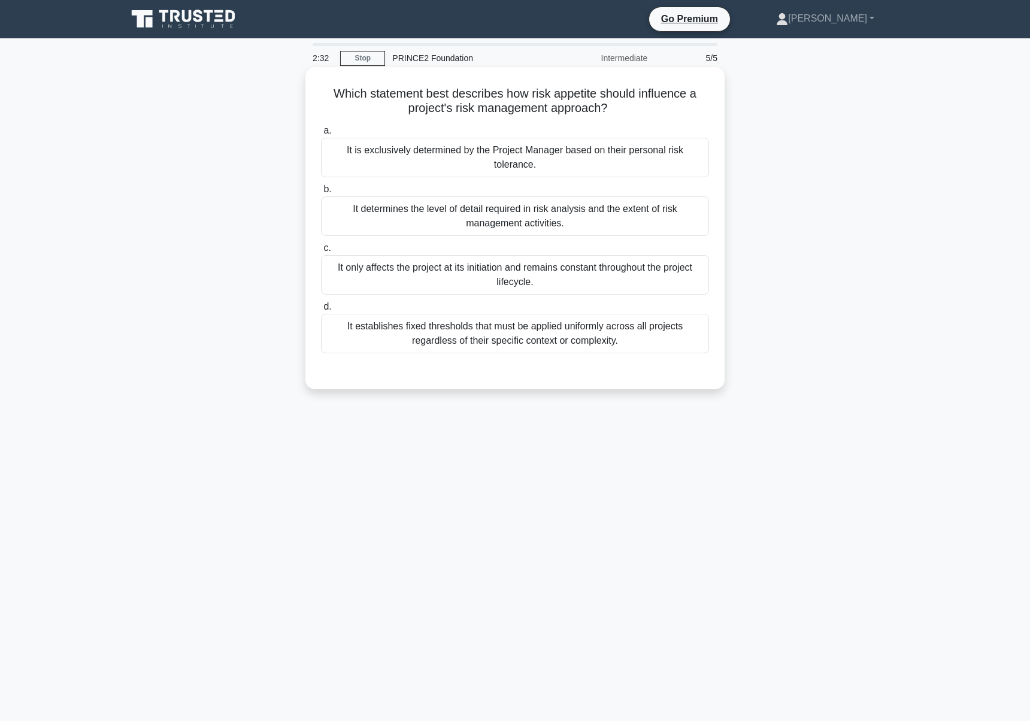
click at [596, 221] on div "It determines the level of detail required in risk analysis and the extent of r…" at bounding box center [515, 216] width 388 height 40
click at [321, 193] on input "b. It determines the level of detail required in risk analysis and the extent o…" at bounding box center [321, 190] width 0 height 8
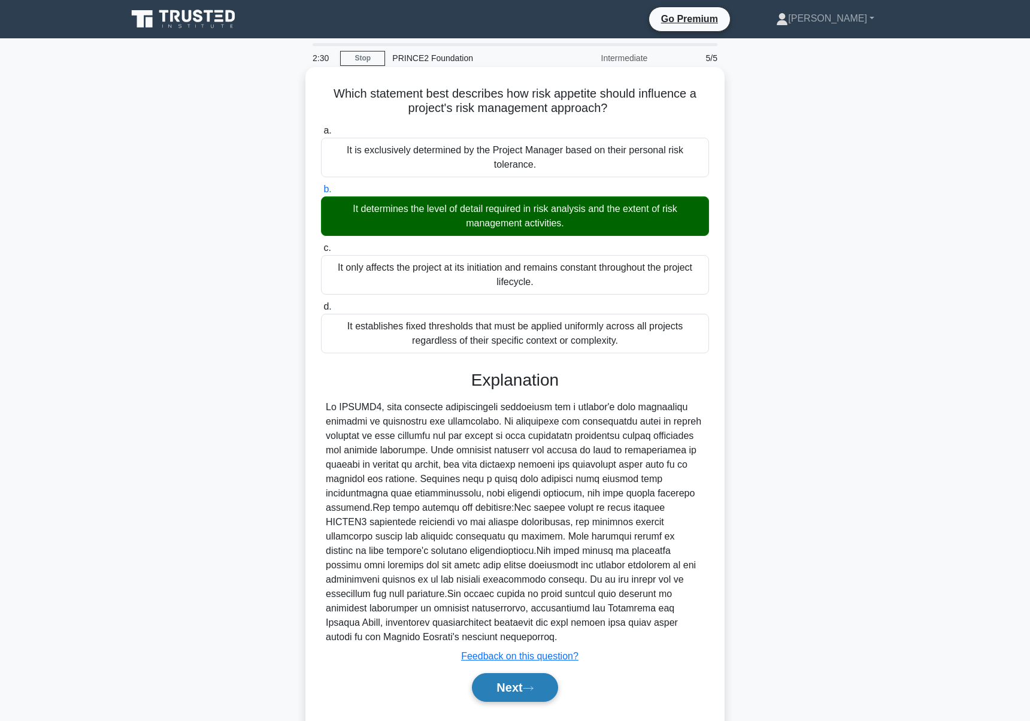
click at [494, 675] on button "Next" at bounding box center [515, 687] width 86 height 29
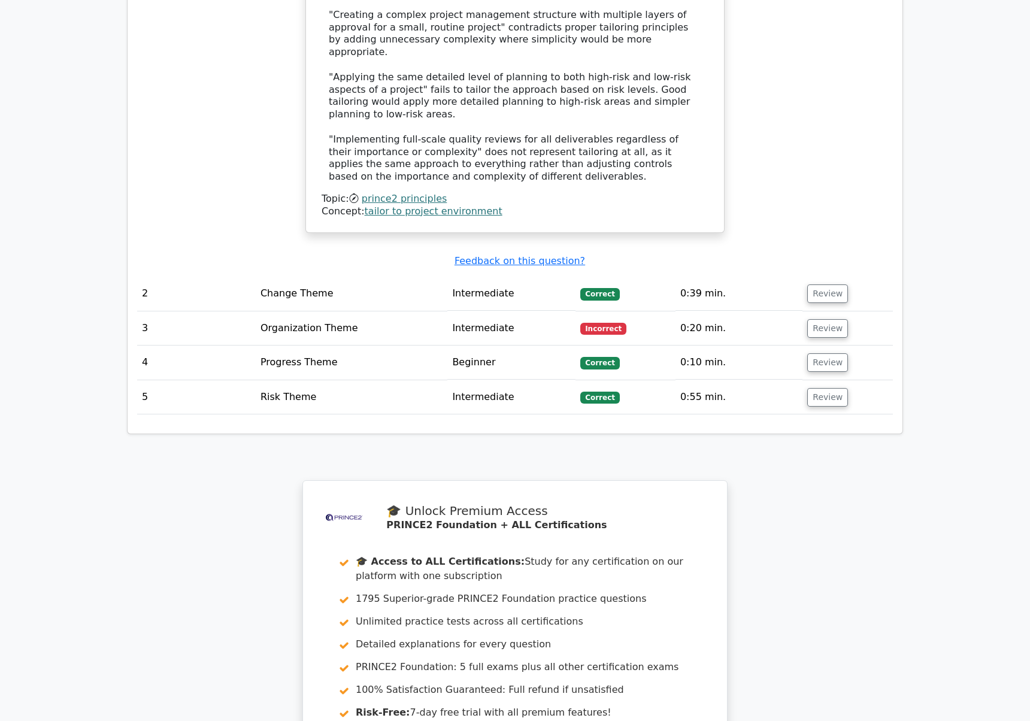
scroll to position [1574, 0]
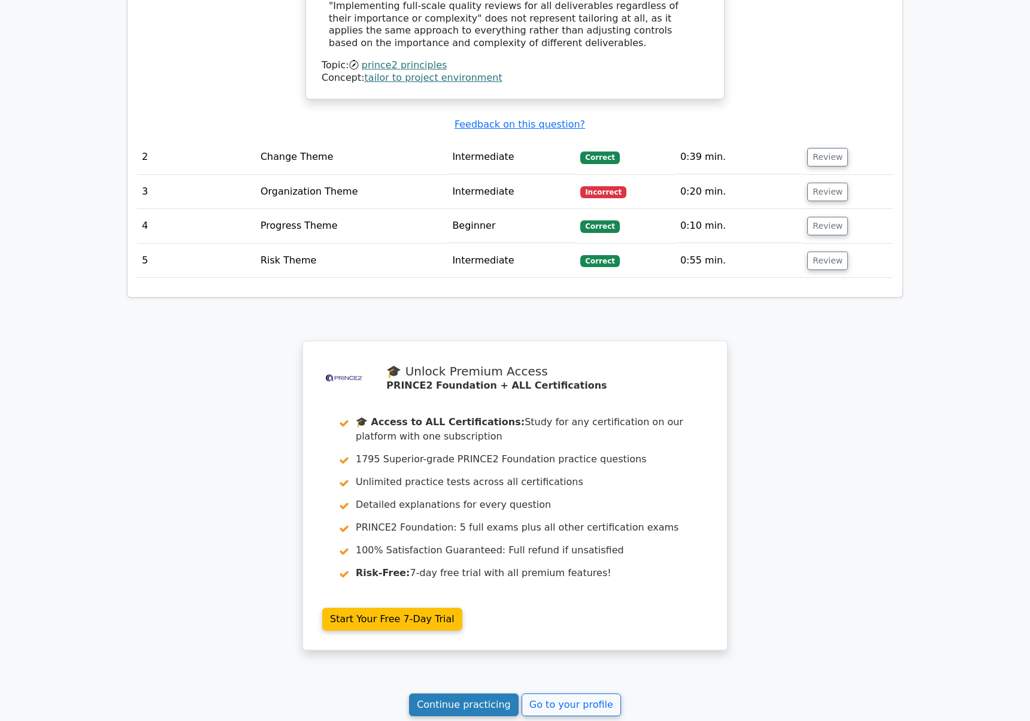
click at [465, 694] on link "Continue practicing" at bounding box center [464, 705] width 110 height 23
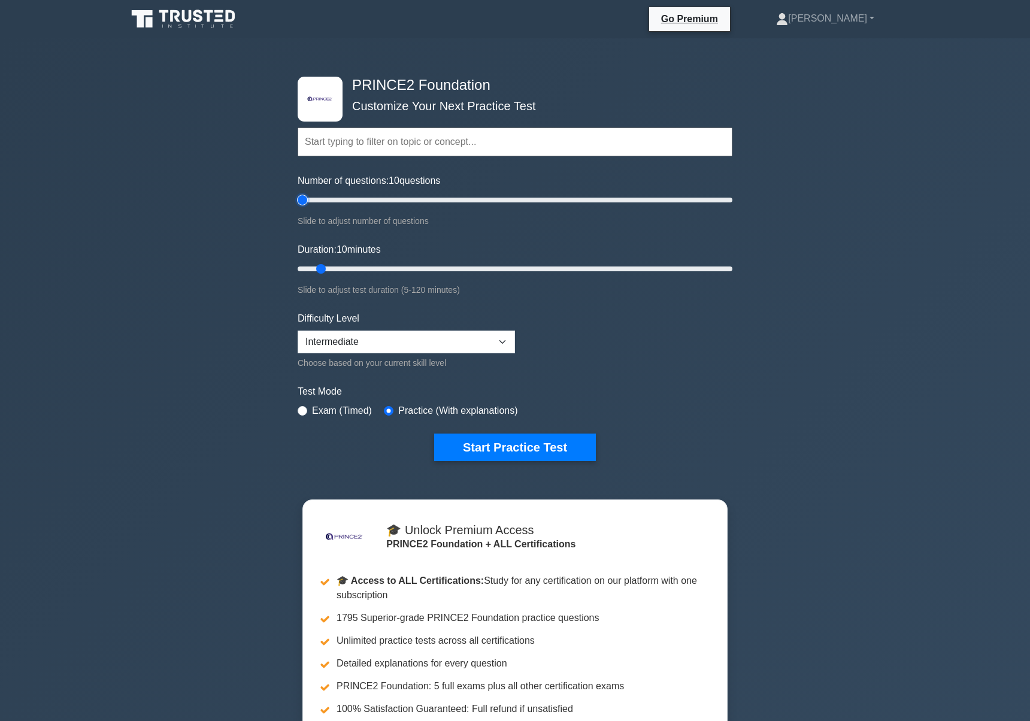
drag, startPoint x: 313, startPoint y: 201, endPoint x: 268, endPoint y: 201, distance: 44.3
type input "5"
click at [298, 201] on input "Number of questions: 10 questions" at bounding box center [515, 200] width 435 height 14
click at [515, 447] on button "Start Practice Test" at bounding box center [515, 448] width 162 height 28
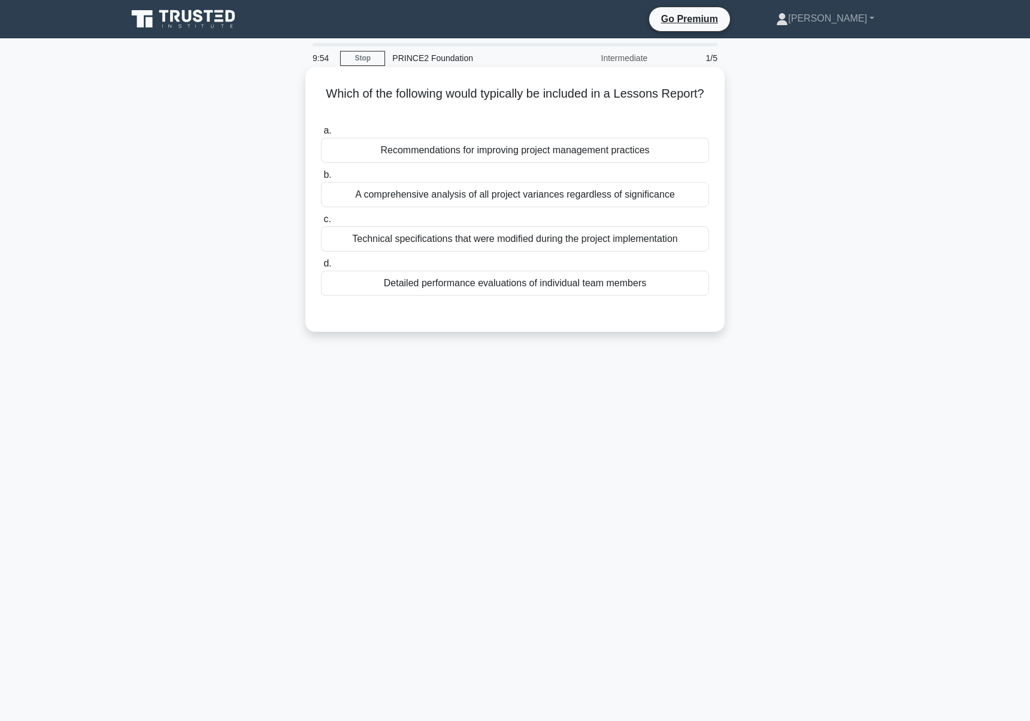
click at [560, 155] on div "Recommendations for improving project management practices" at bounding box center [515, 150] width 388 height 25
click at [321, 135] on input "a. Recommendations for improving project management practices" at bounding box center [321, 131] width 0 height 8
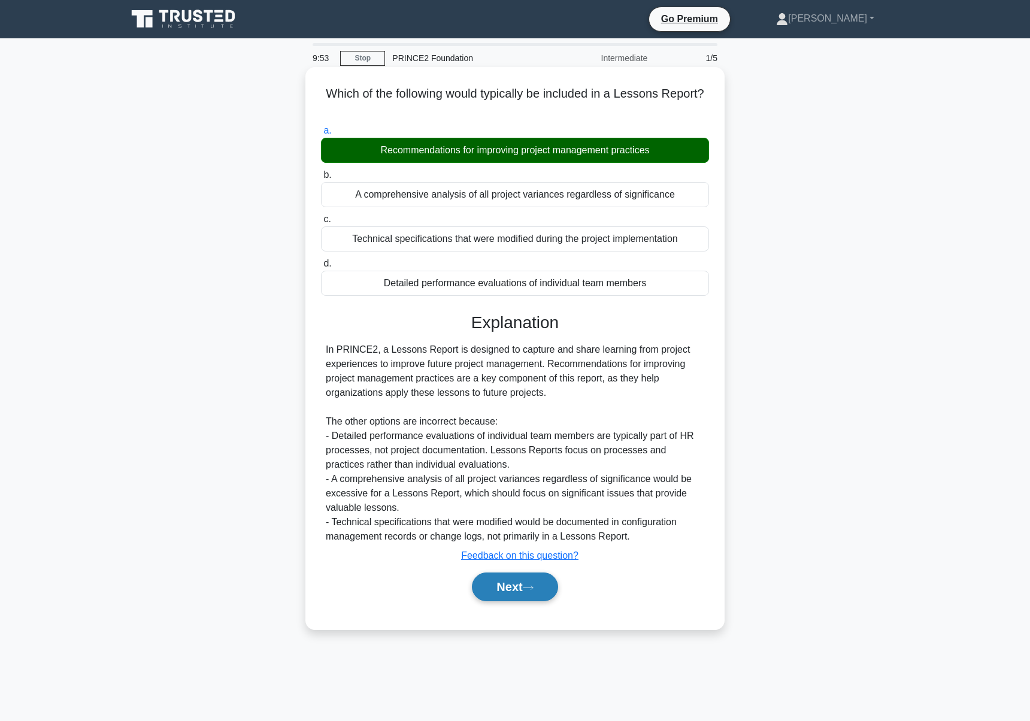
click at [503, 587] on button "Next" at bounding box center [515, 587] width 86 height 29
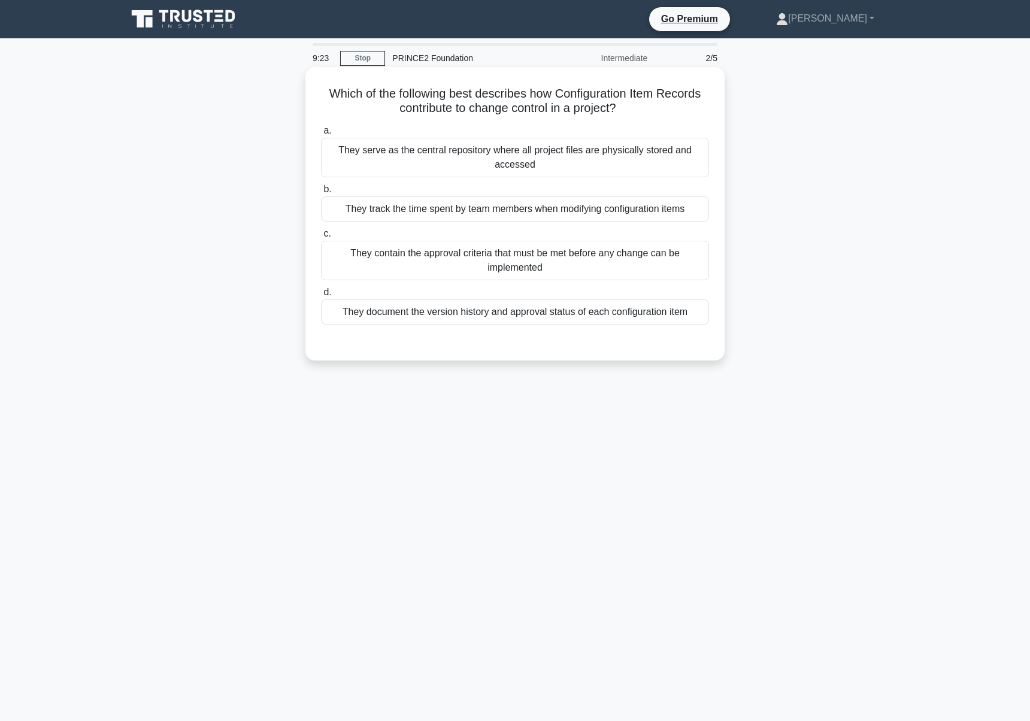
click at [613, 320] on div "They document the version history and approval status of each configuration item" at bounding box center [515, 311] width 388 height 25
click at [321, 296] on input "d. They document the version history and approval status of each configuration …" at bounding box center [321, 293] width 0 height 8
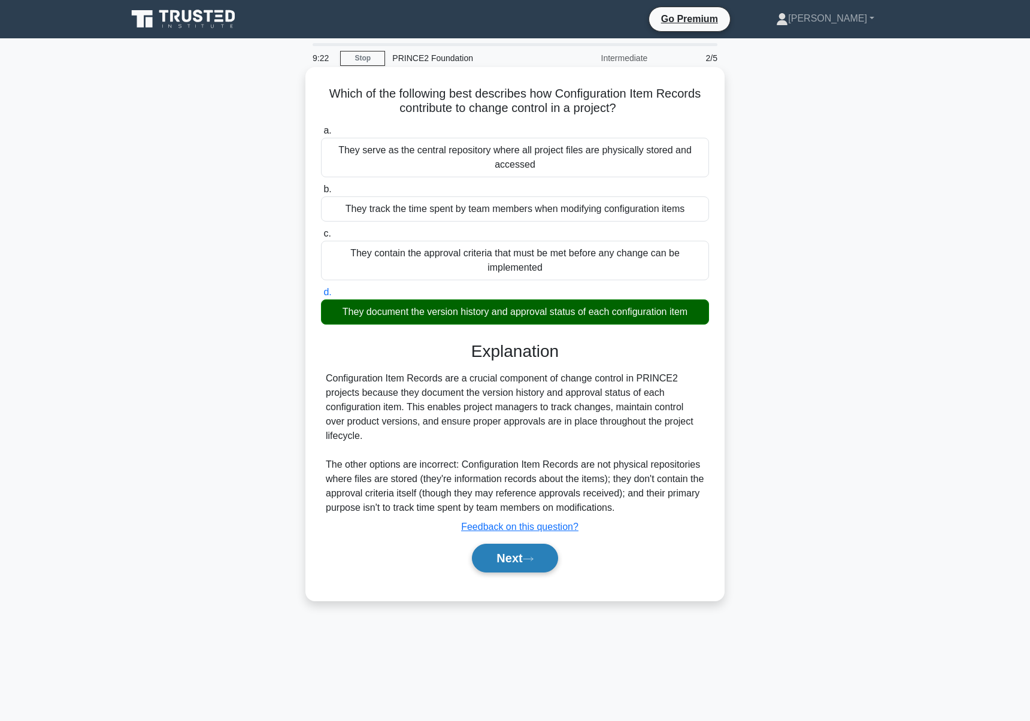
click at [499, 565] on button "Next" at bounding box center [515, 558] width 86 height 29
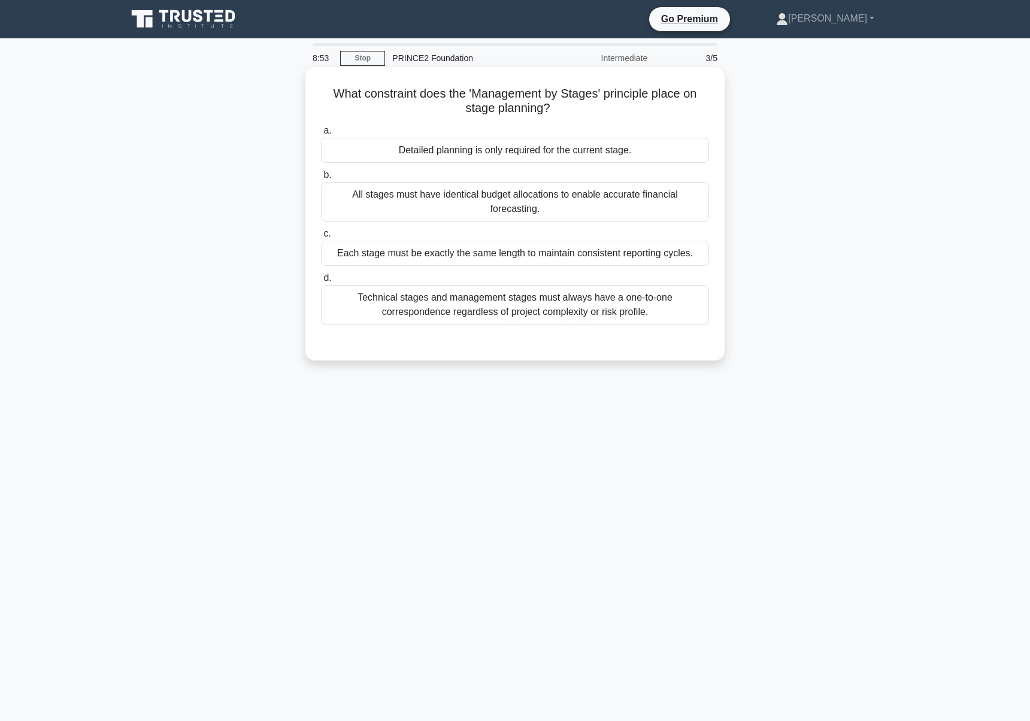
click at [574, 292] on div "Technical stages and management stages must always have a one-to-one correspond…" at bounding box center [515, 305] width 388 height 40
click at [321, 282] on input "d. Technical stages and management stages must always have a one-to-one corresp…" at bounding box center [321, 278] width 0 height 8
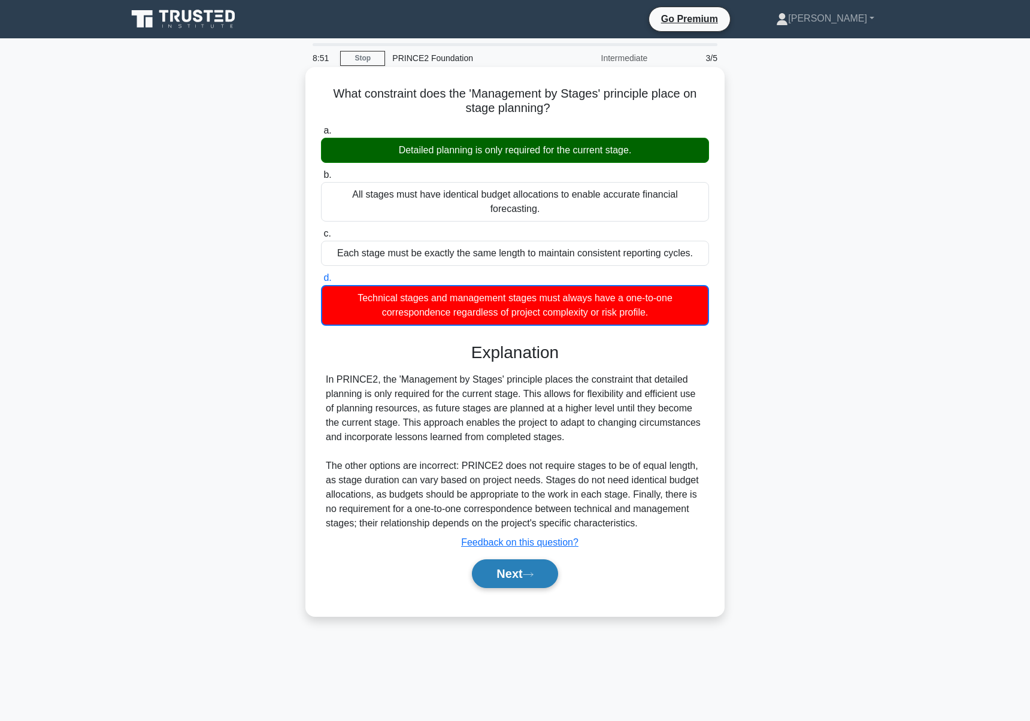
click at [516, 562] on button "Next" at bounding box center [515, 573] width 86 height 29
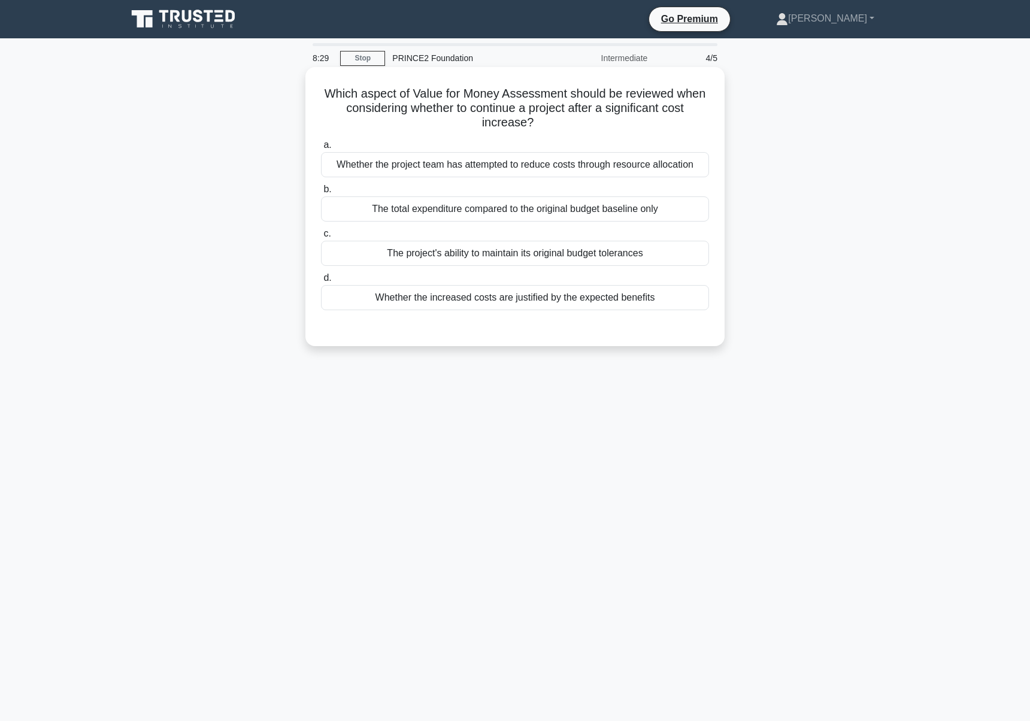
click at [493, 257] on div "The project's ability to maintain its original budget tolerances" at bounding box center [515, 253] width 388 height 25
click at [321, 238] on input "c. The project's ability to maintain its original budget tolerances" at bounding box center [321, 234] width 0 height 8
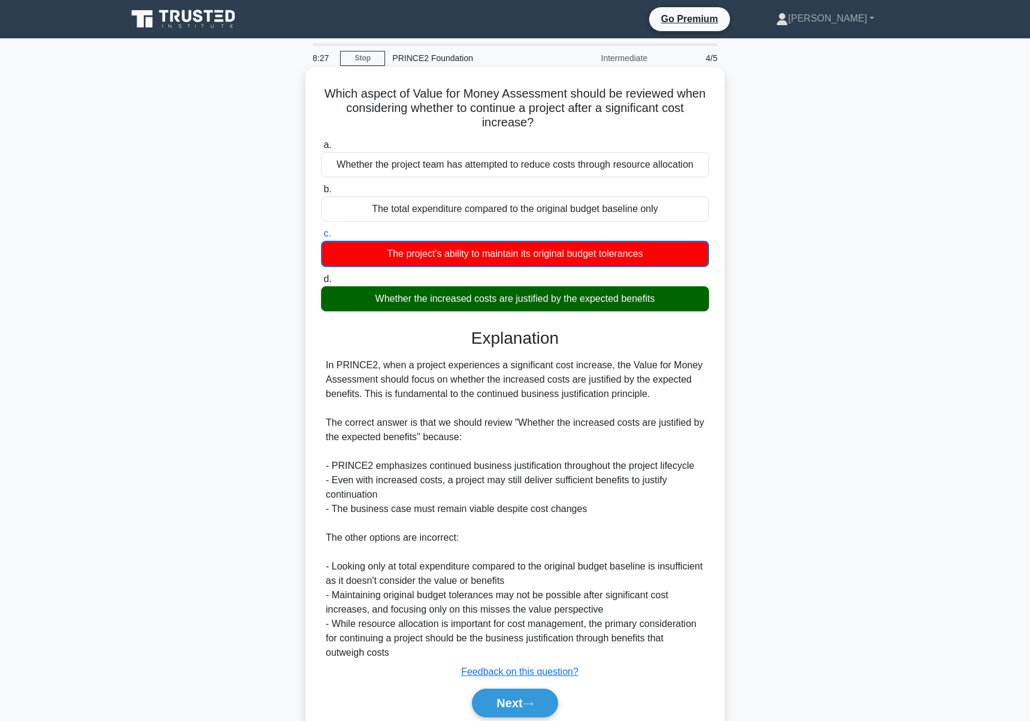
scroll to position [48, 0]
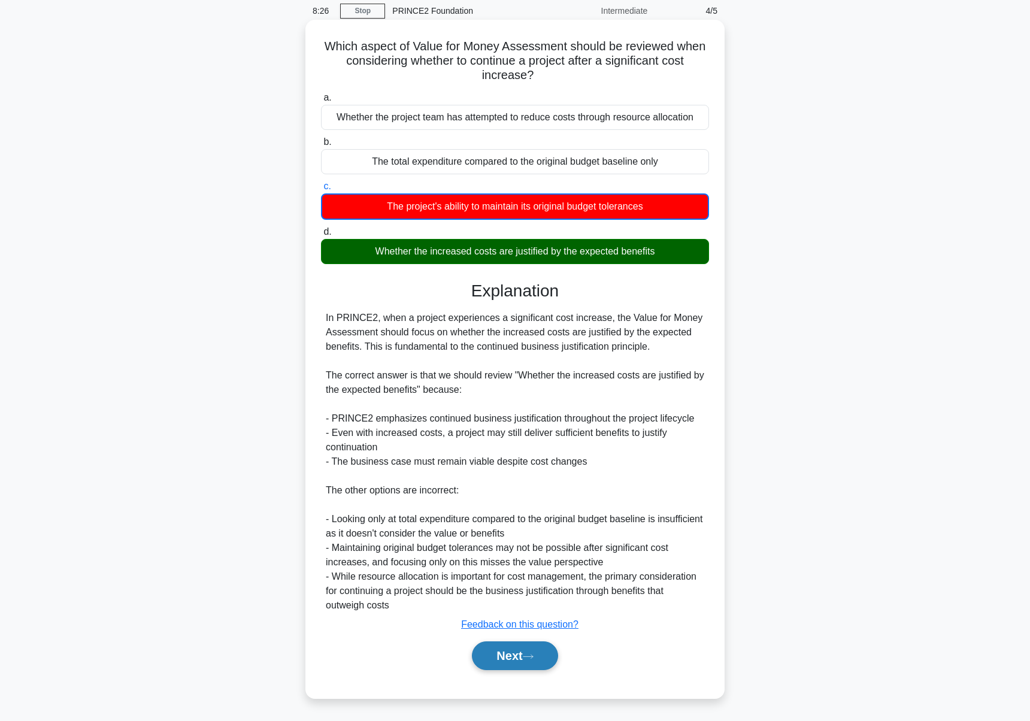
click at [510, 659] on button "Next" at bounding box center [515, 656] width 86 height 29
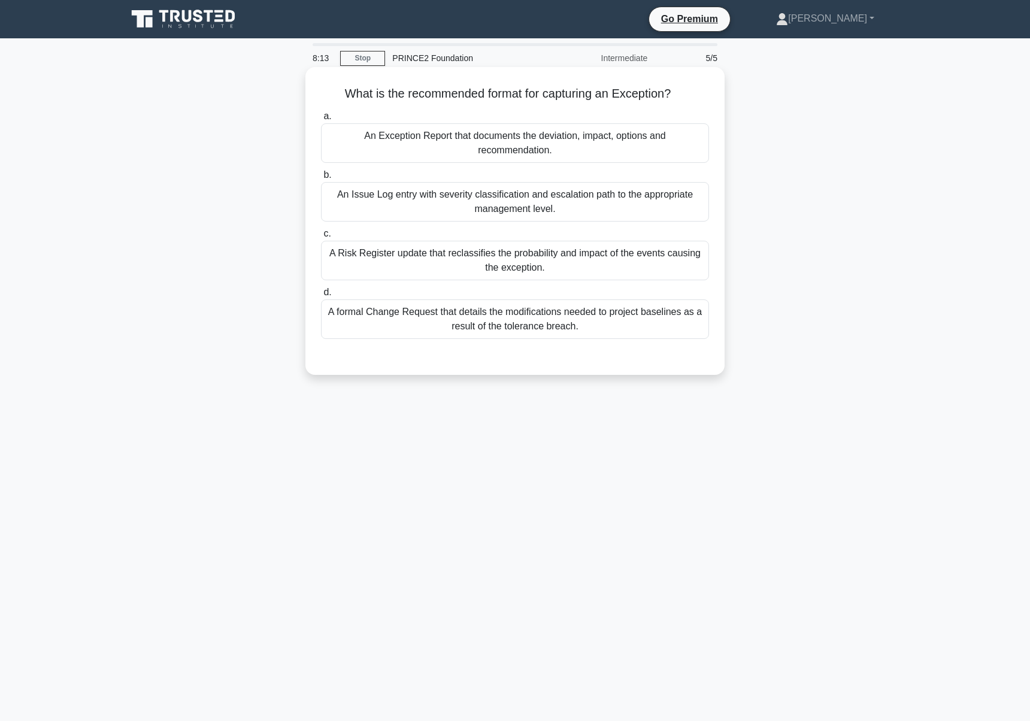
click at [538, 147] on div "An Exception Report that documents the deviation, impact, options and recommend…" at bounding box center [515, 143] width 388 height 40
click at [321, 120] on input "a. An Exception Report that documents the deviation, impact, options and recomm…" at bounding box center [321, 117] width 0 height 8
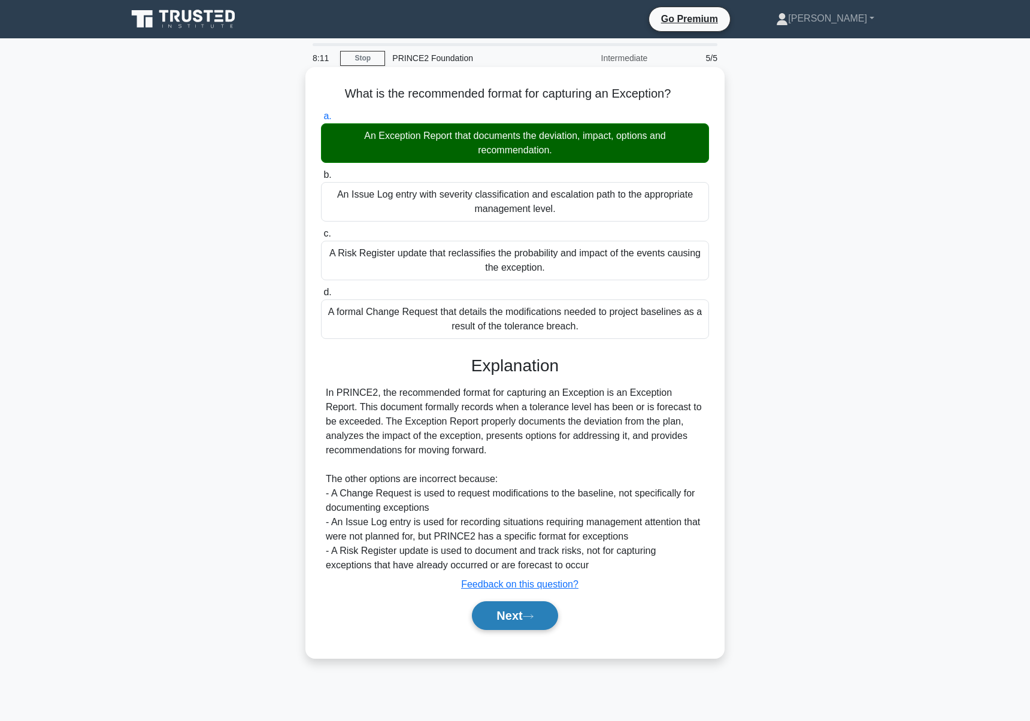
click at [528, 621] on button "Next" at bounding box center [515, 615] width 86 height 29
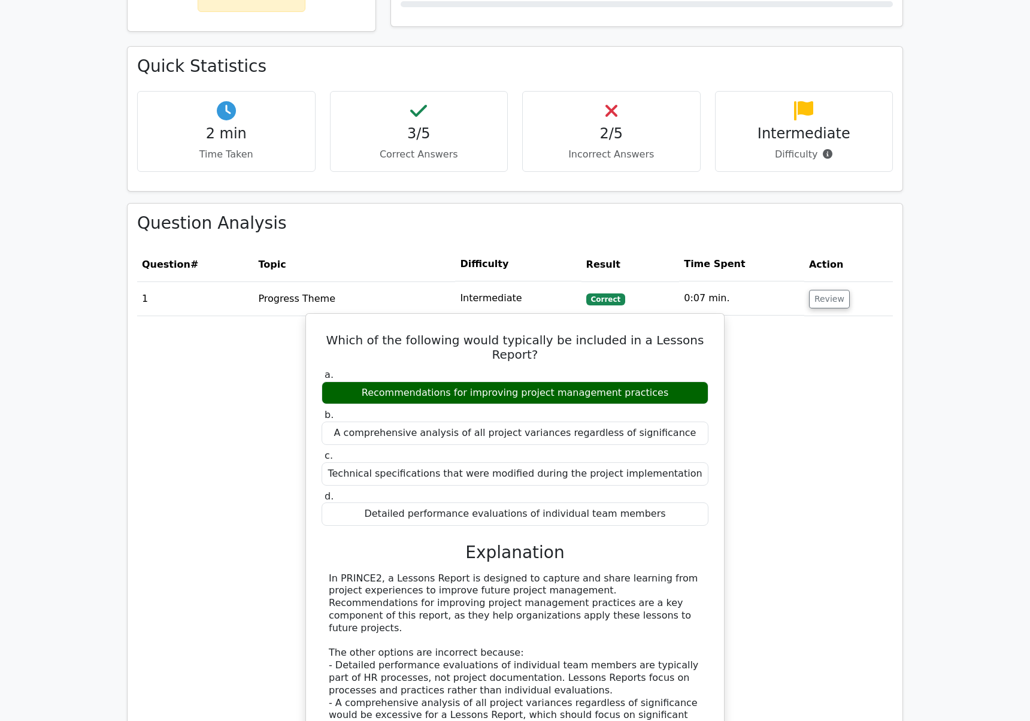
scroll to position [1509, 0]
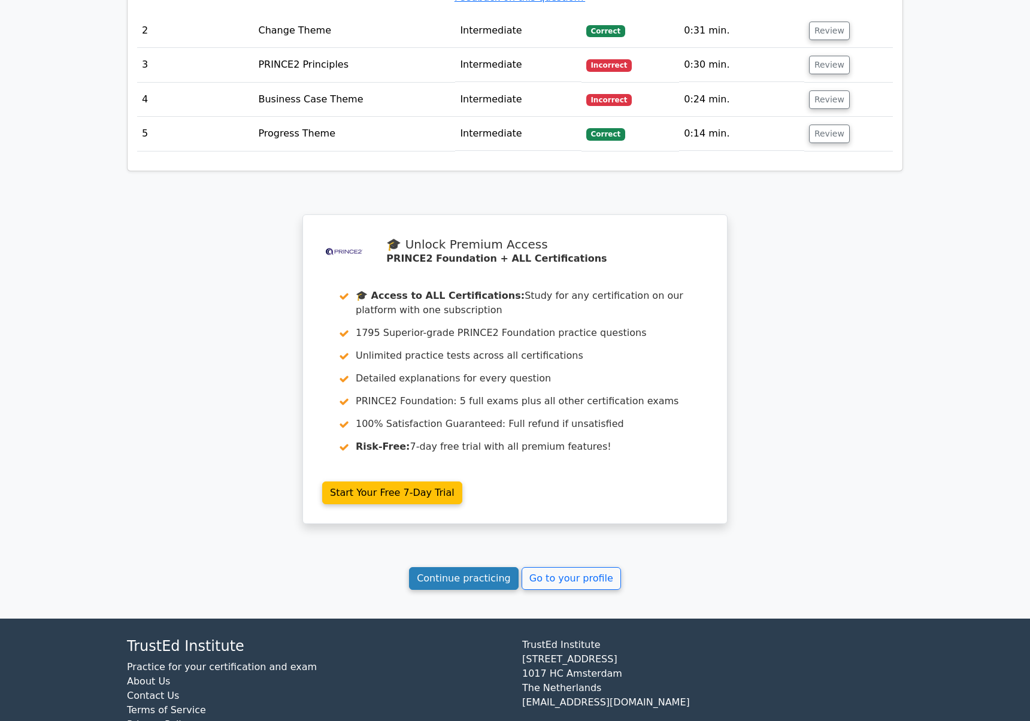
click at [470, 567] on link "Continue practicing" at bounding box center [464, 578] width 110 height 23
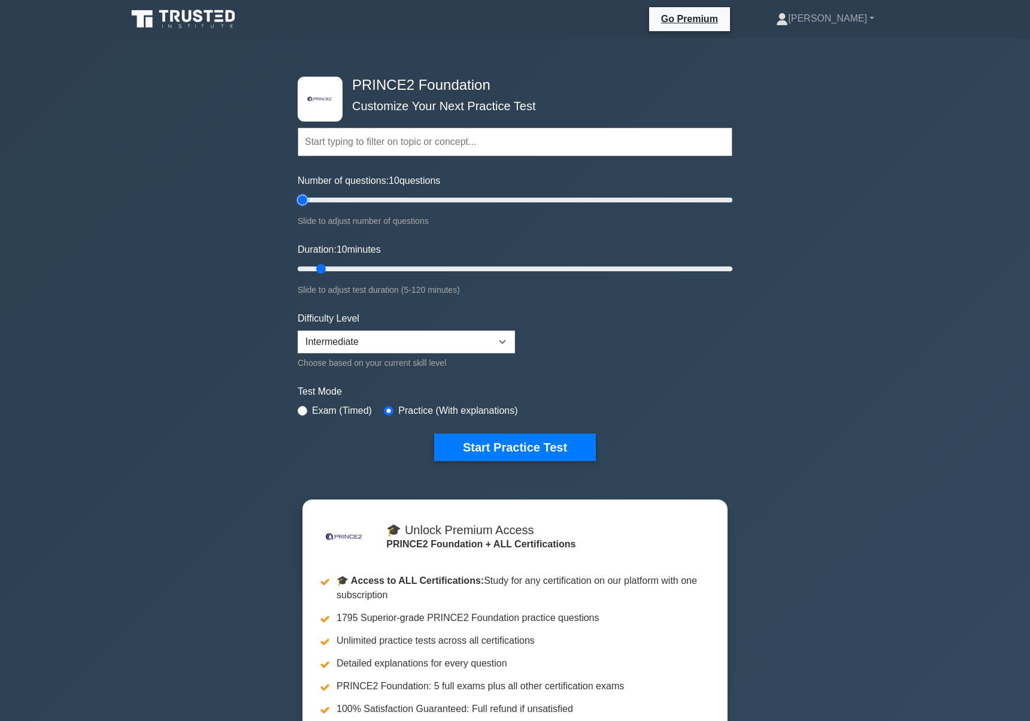
drag, startPoint x: 313, startPoint y: 202, endPoint x: 258, endPoint y: 193, distance: 55.9
type input "5"
click at [298, 193] on input "Number of questions: 10 questions" at bounding box center [515, 200] width 435 height 14
click at [534, 438] on button "Start Practice Test" at bounding box center [515, 448] width 162 height 28
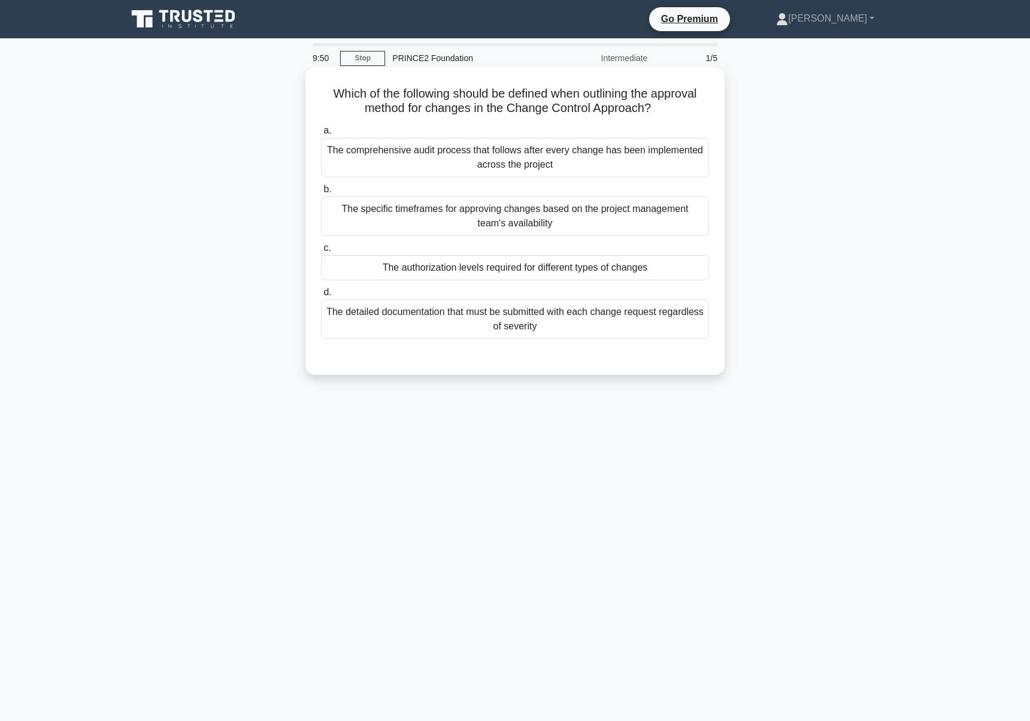
click at [500, 281] on div "a. The comprehensive audit process that follows after every change has been imp…" at bounding box center [515, 231] width 403 height 220
click at [492, 270] on div "The authorization levels required for different types of changes" at bounding box center [515, 267] width 388 height 25
click at [321, 252] on input "c. The authorization levels required for different types of changes" at bounding box center [321, 248] width 0 height 8
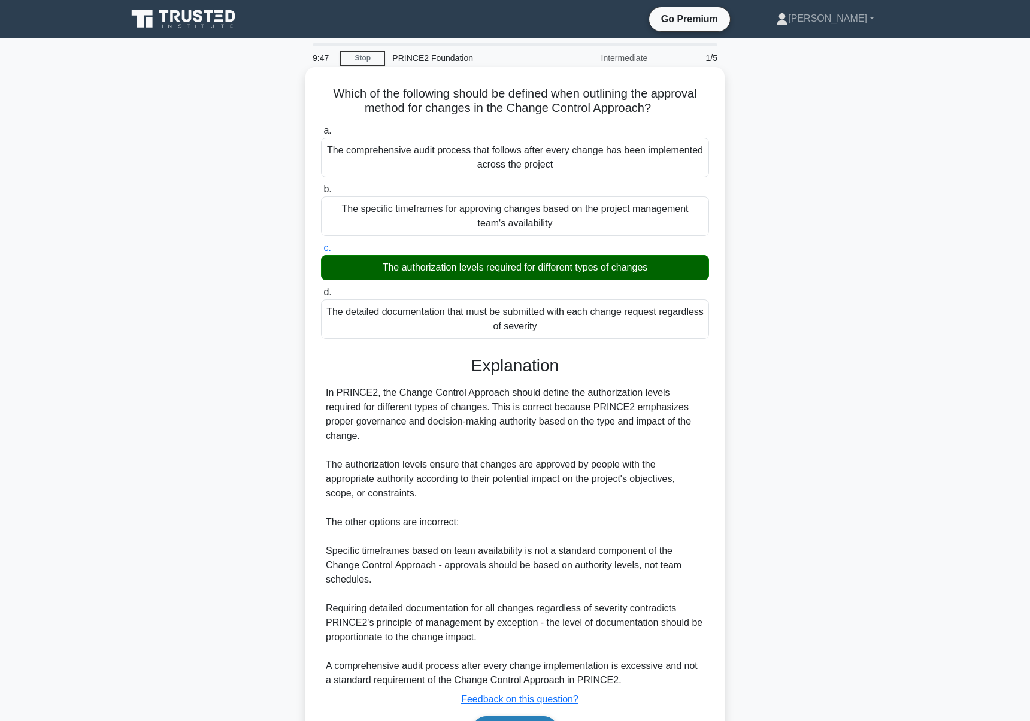
click at [541, 716] on button "Next" at bounding box center [515, 730] width 86 height 29
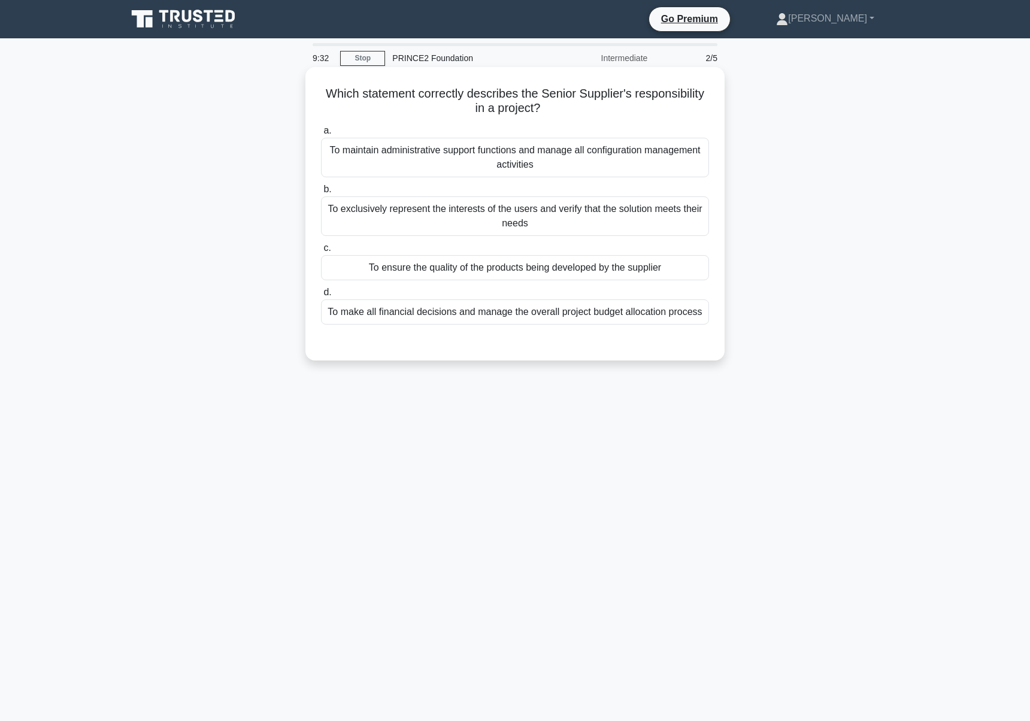
click at [599, 276] on div "To ensure the quality of the products being developed by the supplier" at bounding box center [515, 267] width 388 height 25
click at [321, 252] on input "c. To ensure the quality of the products being developed by the supplier" at bounding box center [321, 248] width 0 height 8
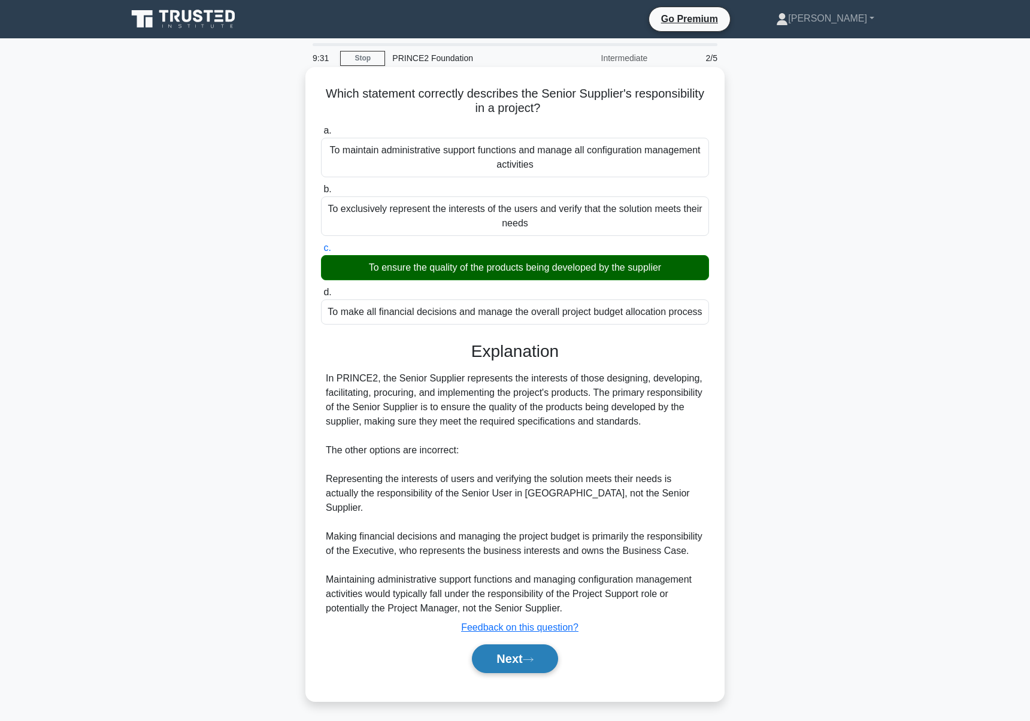
click at [510, 665] on button "Next" at bounding box center [515, 658] width 86 height 29
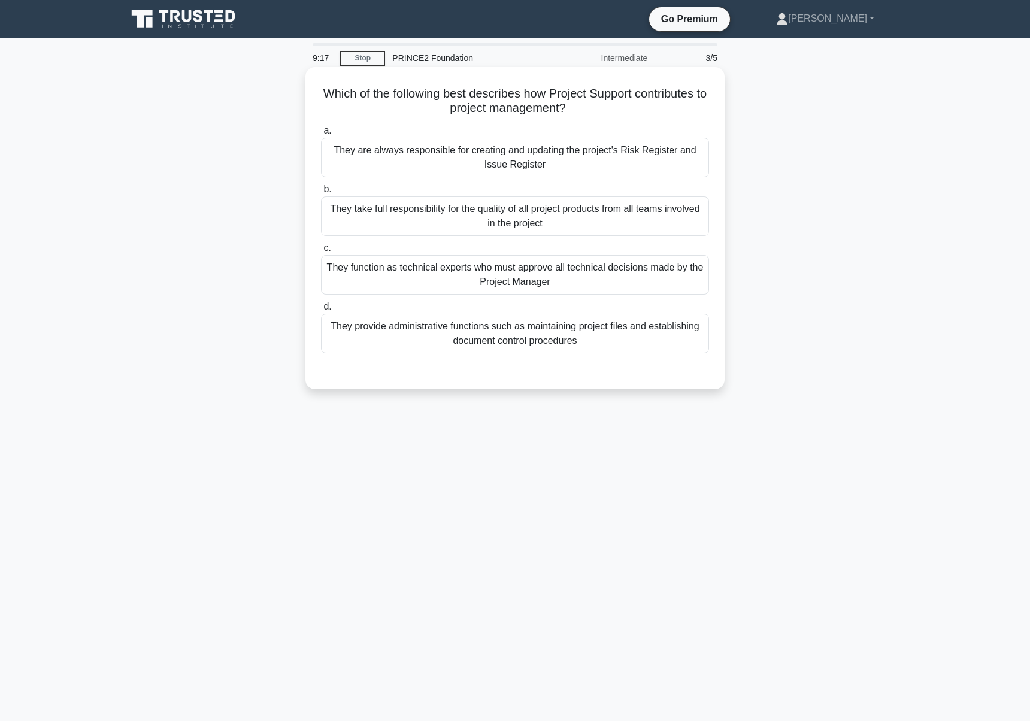
click at [658, 340] on div "They provide administrative functions such as maintaining project files and est…" at bounding box center [515, 334] width 388 height 40
click at [321, 311] on input "d. They provide administrative functions such as maintaining project files and …" at bounding box center [321, 307] width 0 height 8
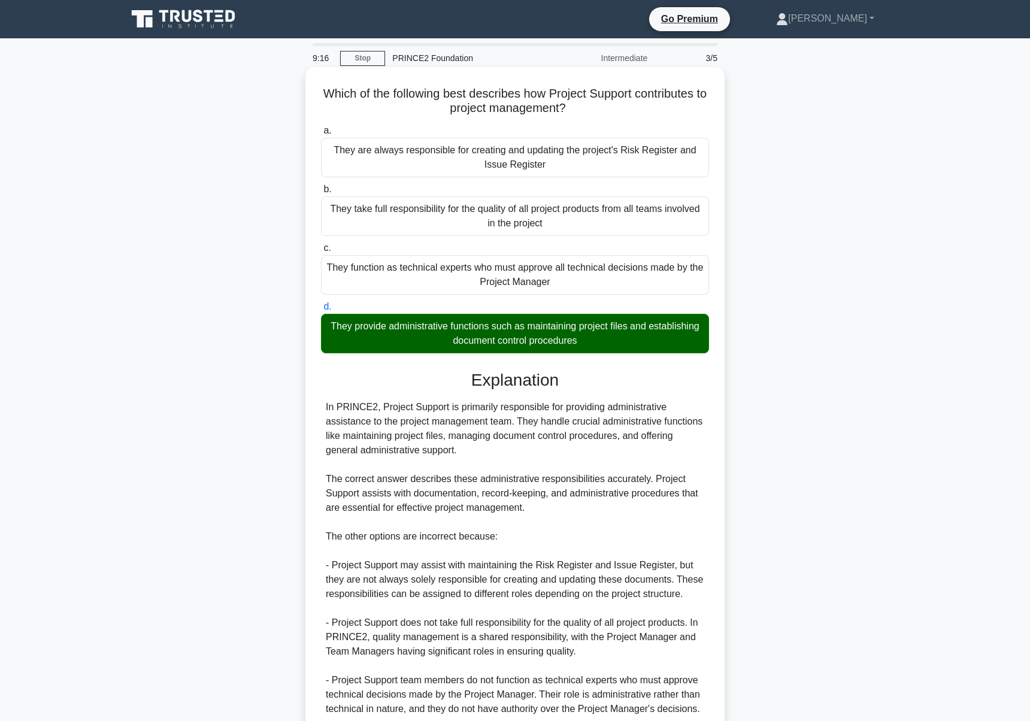
scroll to position [104, 0]
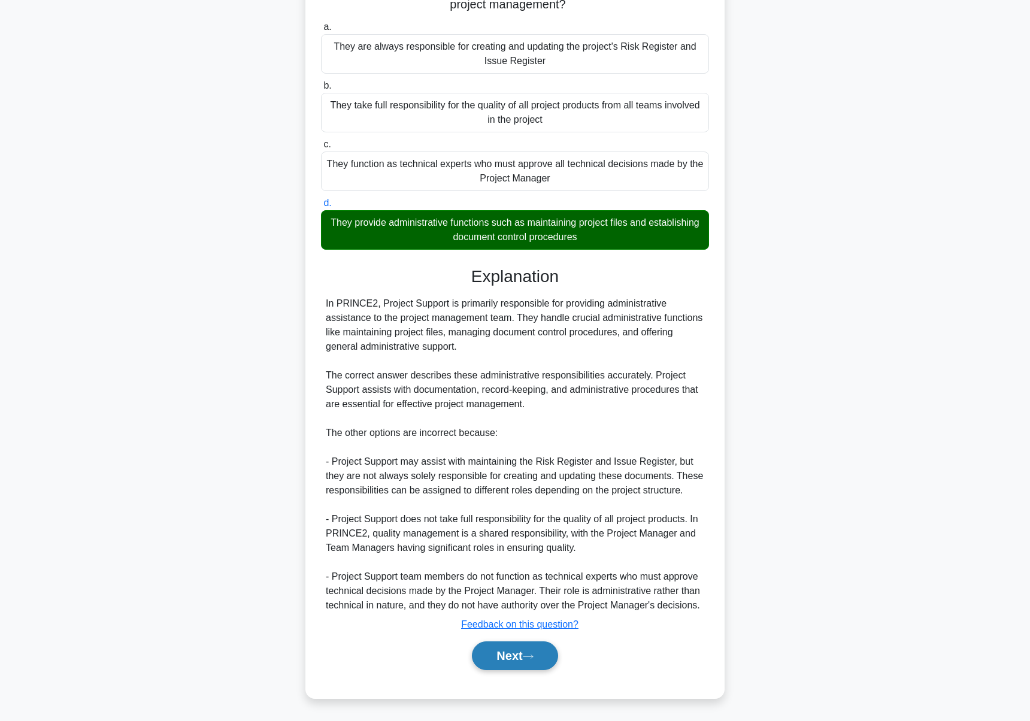
click at [518, 646] on button "Next" at bounding box center [515, 656] width 86 height 29
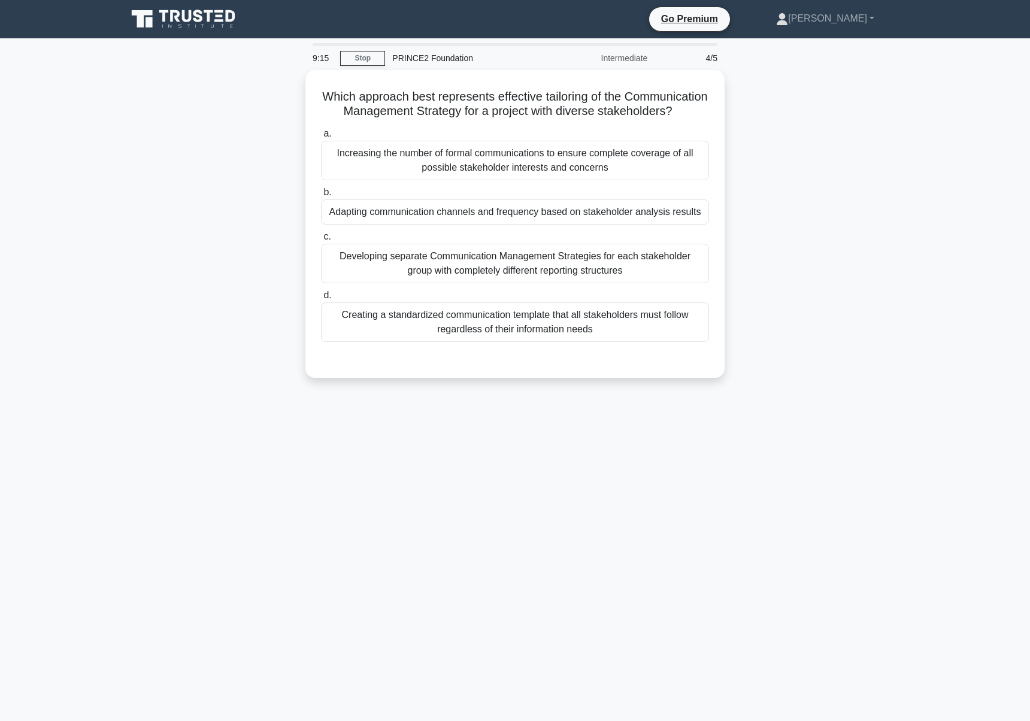
scroll to position [0, 0]
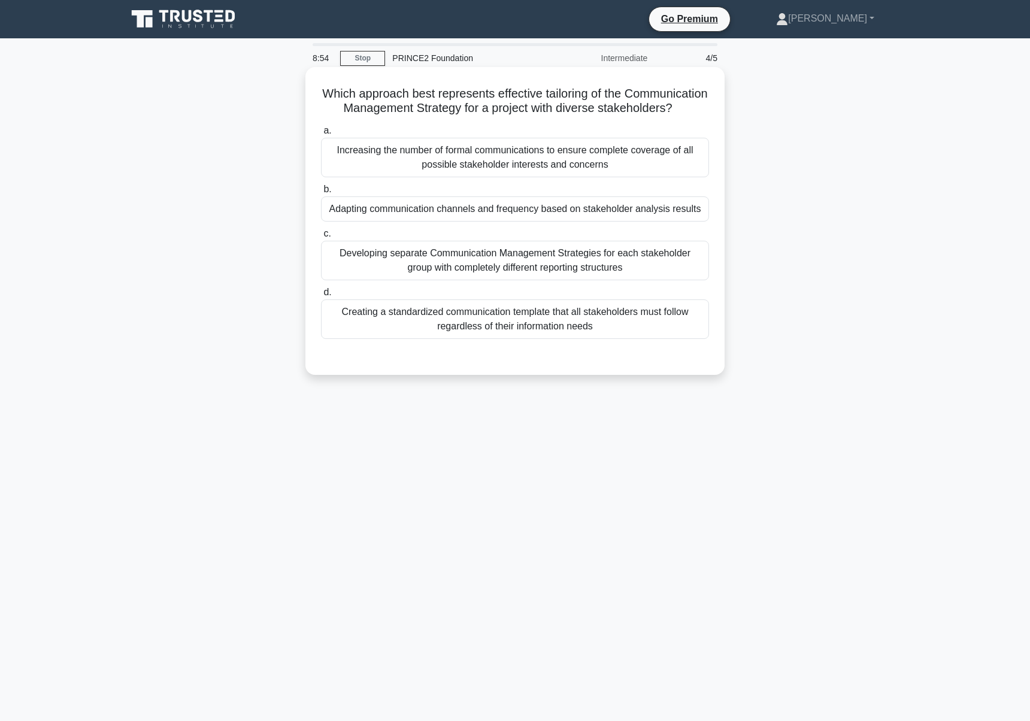
click at [593, 211] on div "Adapting communication channels and frequency based on stakeholder analysis res…" at bounding box center [515, 208] width 388 height 25
click at [321, 193] on input "b. Adapting communication channels and frequency based on stakeholder analysis …" at bounding box center [321, 190] width 0 height 8
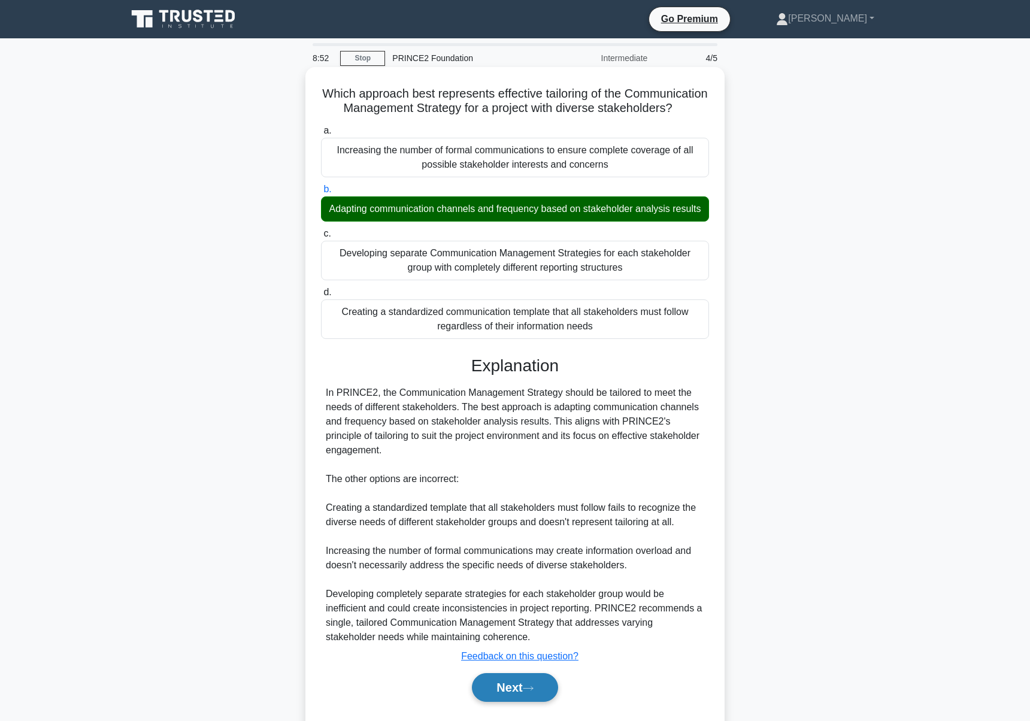
click at [546, 683] on button "Next" at bounding box center [515, 687] width 86 height 29
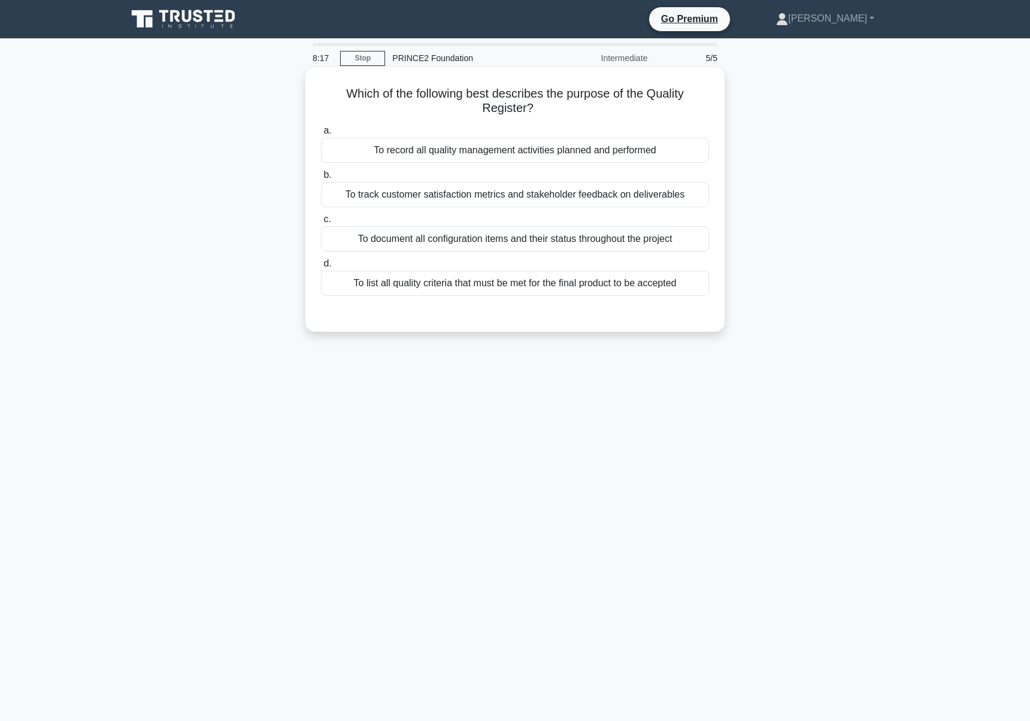
click at [553, 205] on div "To track customer satisfaction metrics and stakeholder feedback on deliverables" at bounding box center [515, 194] width 388 height 25
click at [321, 179] on input "b. To track customer satisfaction metrics and stakeholder feedback on deliverab…" at bounding box center [321, 175] width 0 height 8
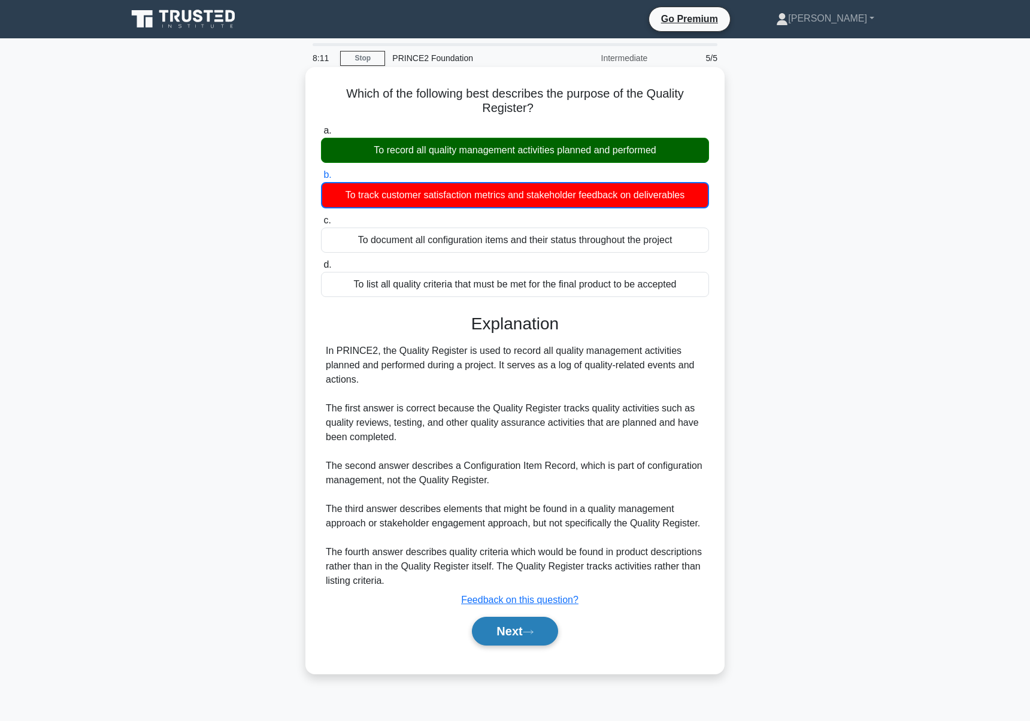
click at [498, 618] on button "Next" at bounding box center [515, 631] width 86 height 29
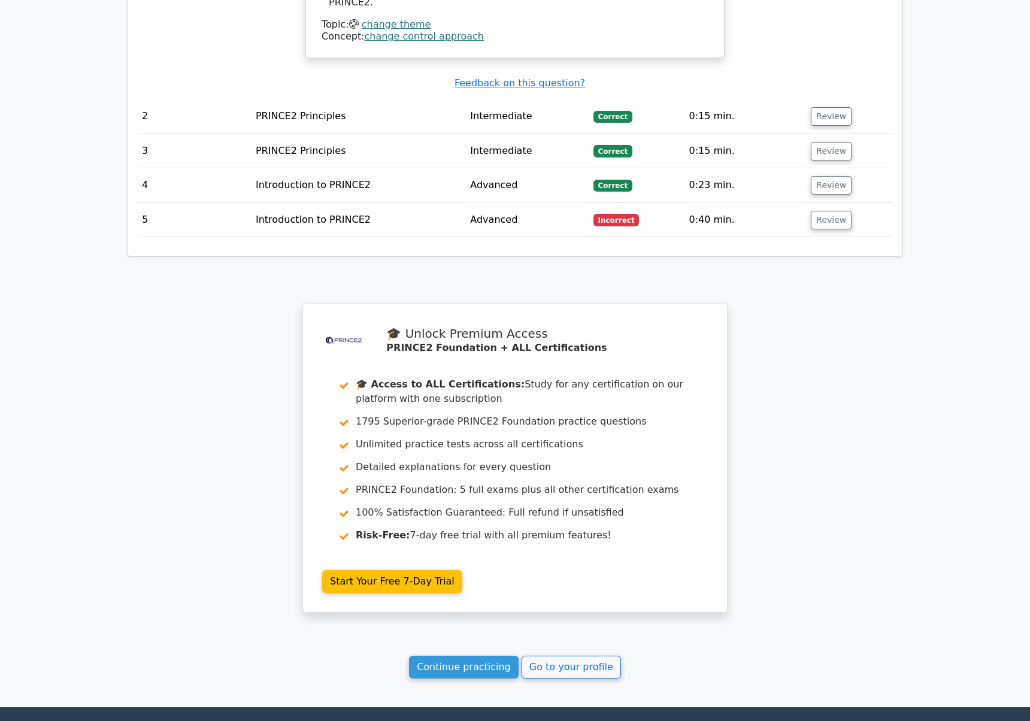
scroll to position [1648, 0]
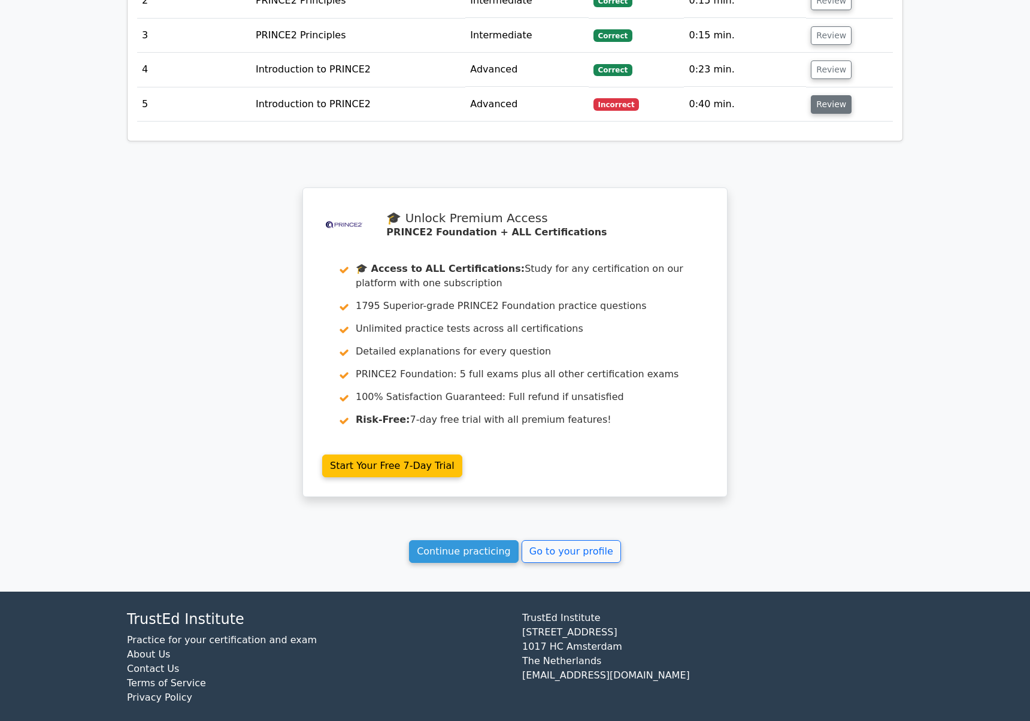
click at [833, 95] on button "Review" at bounding box center [831, 104] width 41 height 19
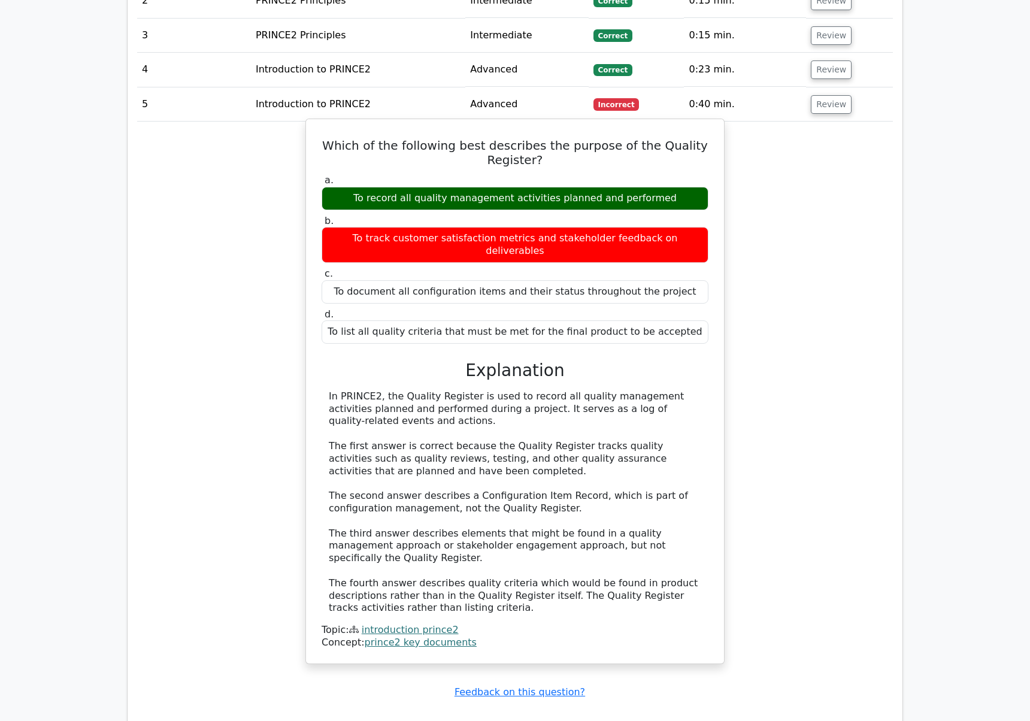
scroll to position [2223, 0]
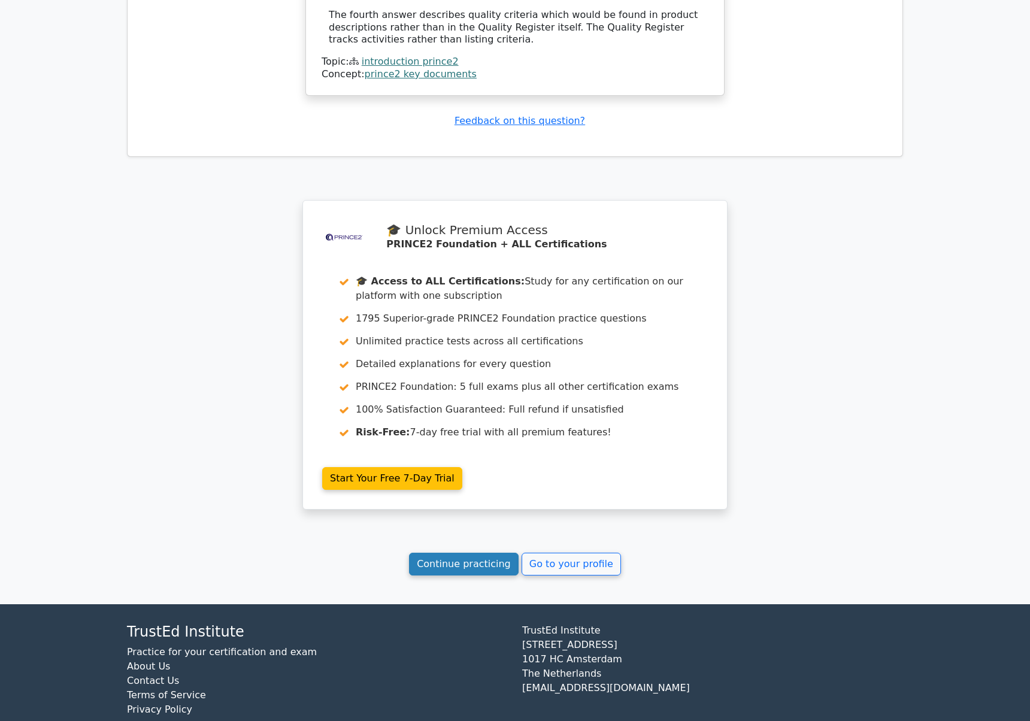
click at [480, 553] on link "Continue practicing" at bounding box center [464, 564] width 110 height 23
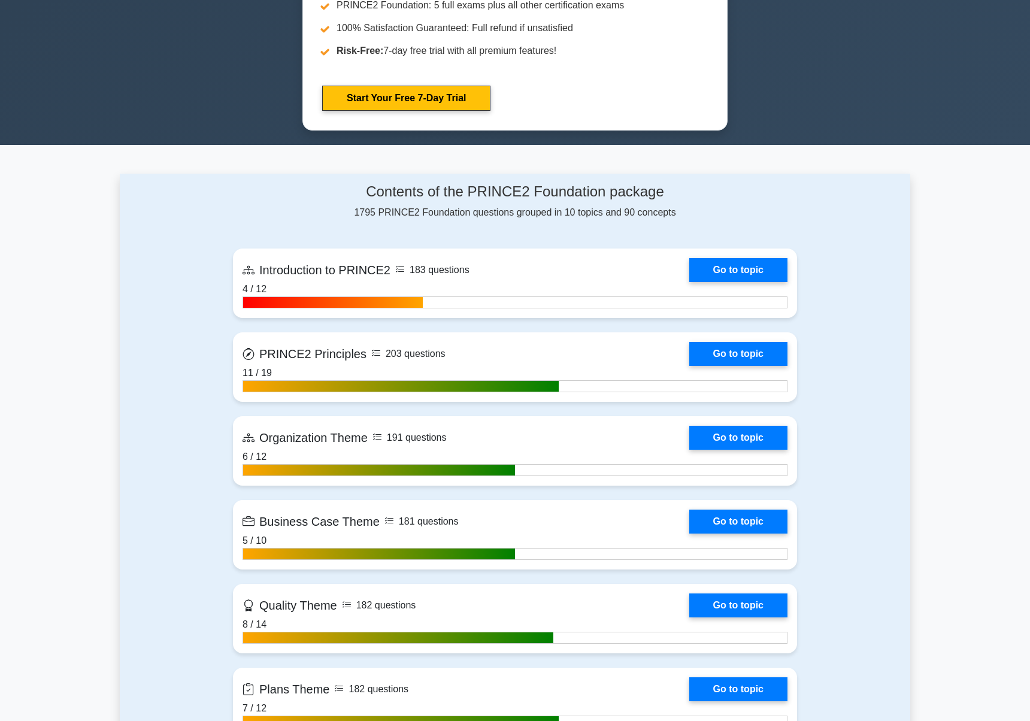
scroll to position [323, 0]
